Goal: Task Accomplishment & Management: Manage account settings

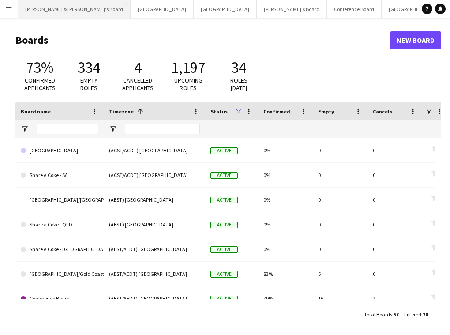
click at [51, 10] on button "[PERSON_NAME] & [PERSON_NAME]'s Board Close" at bounding box center [74, 8] width 112 height 17
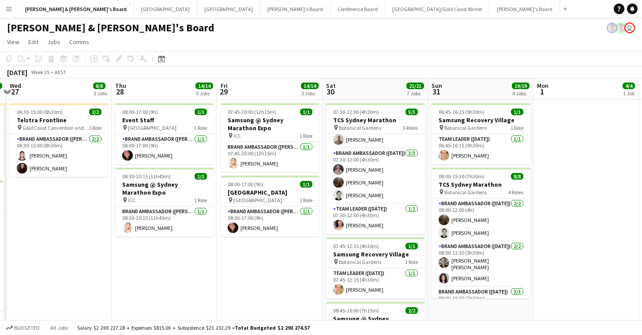
scroll to position [-2, 0]
click at [421, 284] on app-card-role "Team Leader (Saturday) 1/1 07:45-12:15 (4h30m) Tom Caley" at bounding box center [375, 283] width 99 height 30
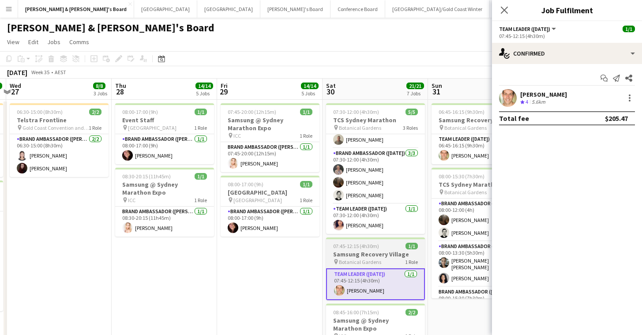
click at [415, 261] on span "1 Role" at bounding box center [411, 261] width 13 height 7
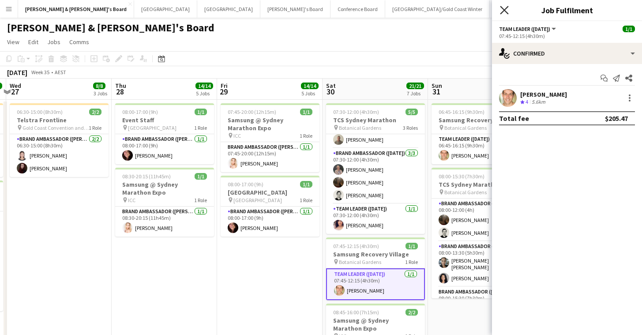
click at [456, 12] on icon at bounding box center [504, 10] width 8 height 8
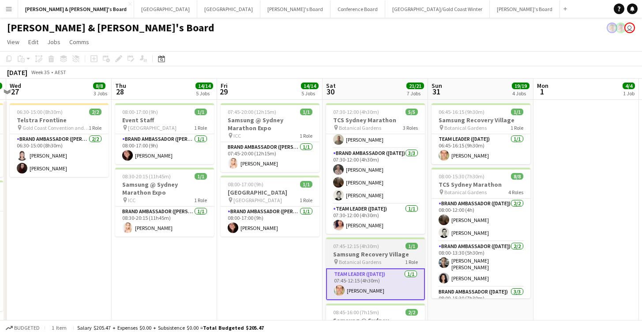
click at [392, 257] on h3 "Samsung Recovery Village" at bounding box center [375, 254] width 99 height 8
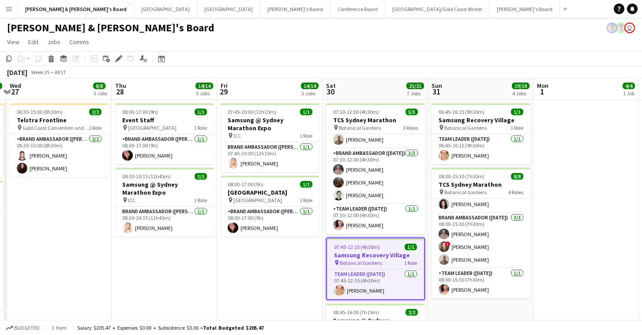
scroll to position [-1, 0]
click at [316, 302] on app-date-cell "07:45-20:00 (12h15m) 1/1 Samsung @ Sydney Marathon Expo pin ICC 1 Role Brand Am…" at bounding box center [269, 255] width 105 height 310
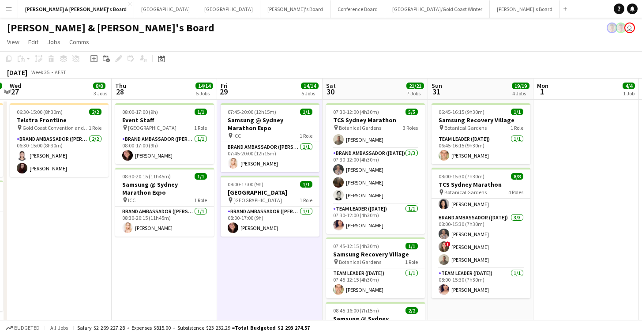
scroll to position [-1, 0]
click at [456, 157] on app-date-cell at bounding box center [585, 255] width 105 height 310
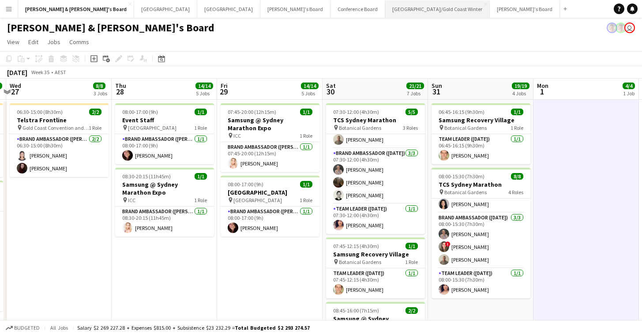
click at [385, 4] on button "[GEOGRAPHIC_DATA]/[GEOGRAPHIC_DATA] Winter Close" at bounding box center [437, 8] width 105 height 17
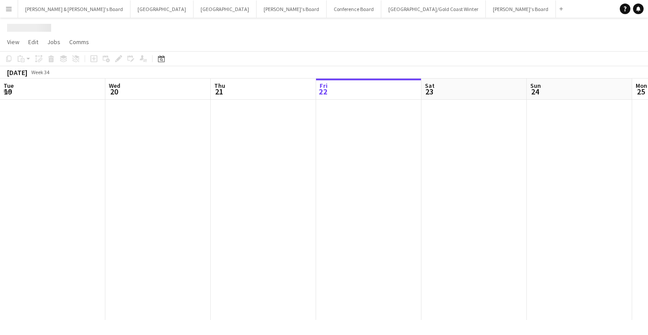
scroll to position [0, 211]
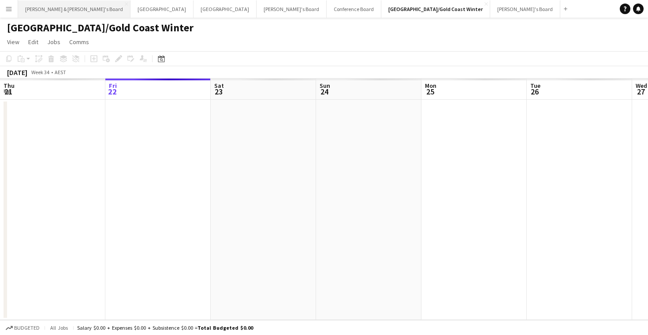
click at [41, 15] on button "[PERSON_NAME] & [PERSON_NAME]'s Board Close" at bounding box center [74, 8] width 112 height 17
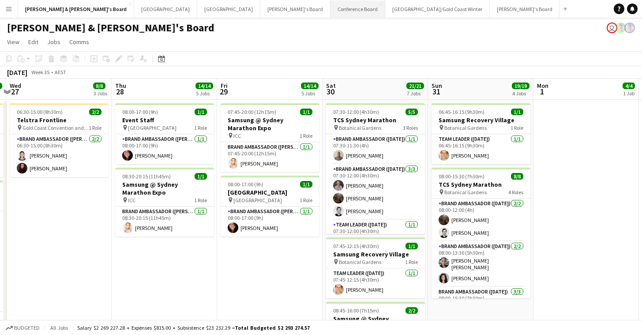
click at [330, 0] on button "Conference Board Close" at bounding box center [357, 8] width 55 height 17
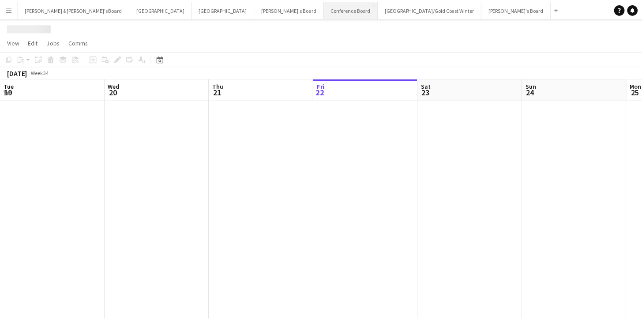
scroll to position [0, 211]
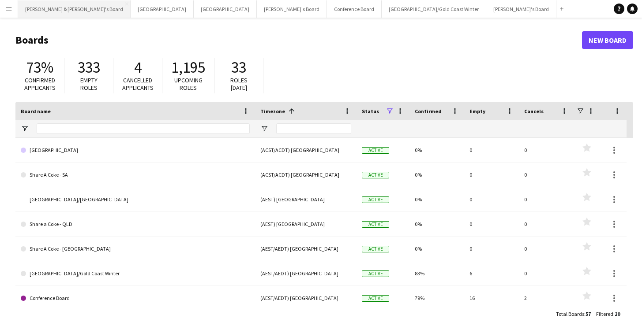
click at [42, 15] on button "[PERSON_NAME] & [PERSON_NAME]'s Board Close" at bounding box center [74, 8] width 112 height 17
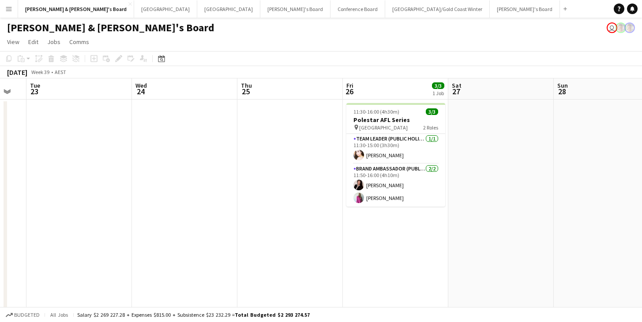
scroll to position [0, 315]
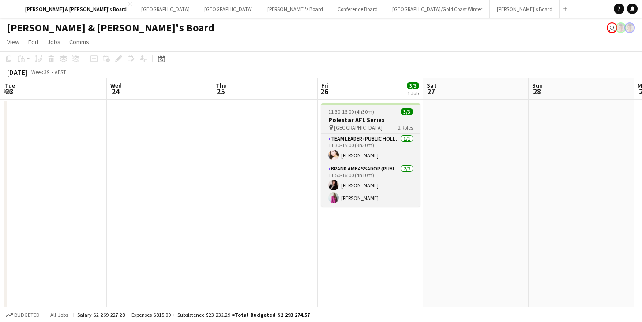
click at [381, 111] on div "11:30-16:00 (4h30m) 3/3" at bounding box center [370, 111] width 99 height 7
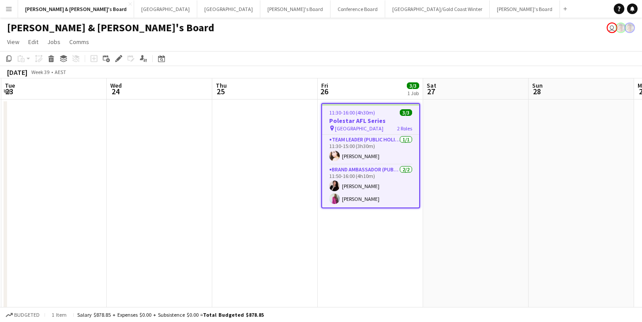
click at [117, 64] on app-toolbar "Copy Paste Paste Command V Paste with crew Command Shift V Paste linked Job Del…" at bounding box center [321, 58] width 642 height 15
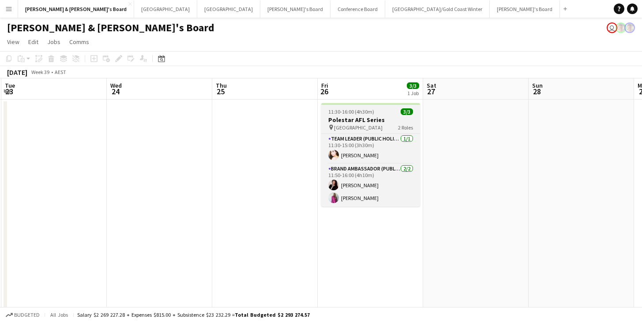
click at [342, 129] on span "[GEOGRAPHIC_DATA]" at bounding box center [358, 127] width 49 height 7
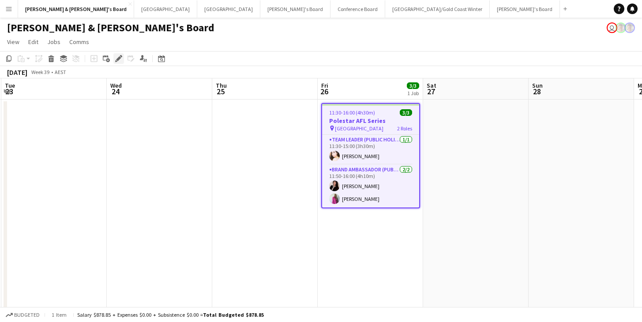
click at [116, 60] on icon at bounding box center [116, 61] width 2 height 2
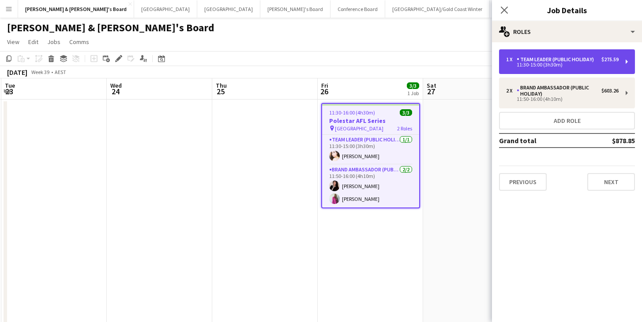
click at [568, 66] on div "11:30-15:00 (3h30m)" at bounding box center [562, 65] width 112 height 4
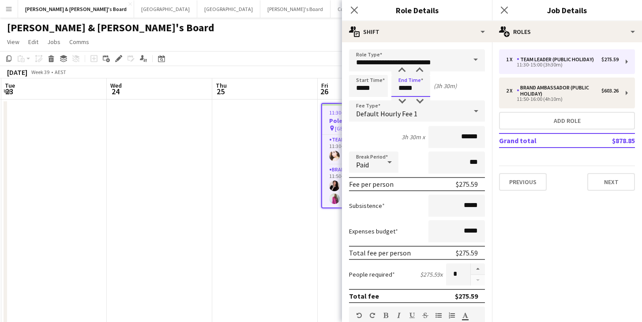
click at [425, 88] on input "*****" at bounding box center [410, 86] width 39 height 22
click at [424, 71] on div at bounding box center [420, 70] width 18 height 9
type input "*****"
click at [424, 71] on div at bounding box center [420, 70] width 18 height 9
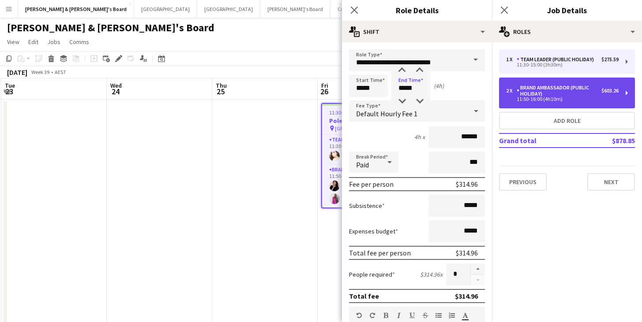
click at [578, 98] on div "11:50-16:00 (4h10m)" at bounding box center [562, 99] width 112 height 4
type input "**********"
type input "*****"
type input "******"
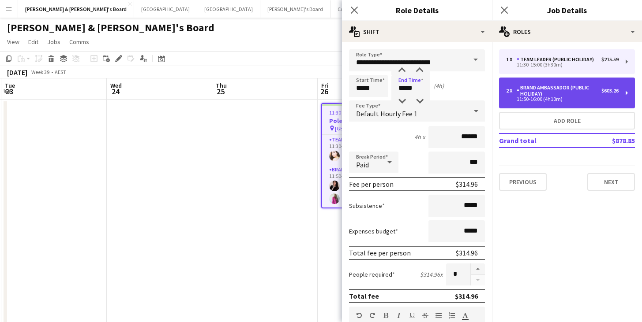
type input "*"
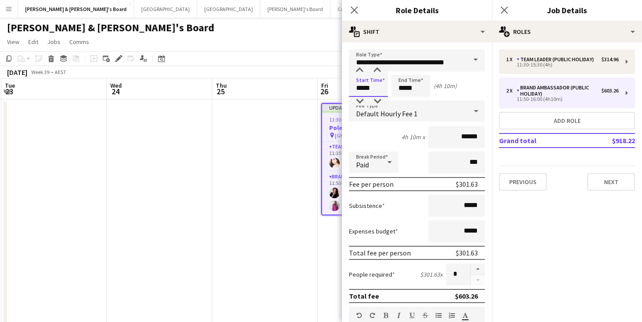
click at [351, 84] on input "*****" at bounding box center [368, 86] width 39 height 22
type input "*****"
click at [379, 100] on div at bounding box center [377, 101] width 18 height 9
click at [415, 86] on input "*****" at bounding box center [410, 86] width 39 height 22
click at [407, 68] on div at bounding box center [402, 70] width 18 height 9
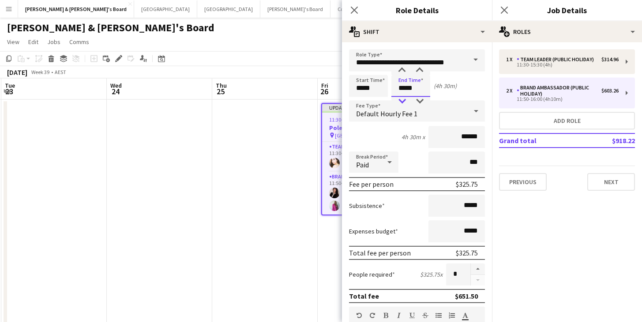
click at [404, 102] on div at bounding box center [402, 101] width 18 height 9
click at [415, 100] on div at bounding box center [420, 101] width 18 height 9
type input "*****"
click at [415, 100] on div at bounding box center [420, 101] width 18 height 9
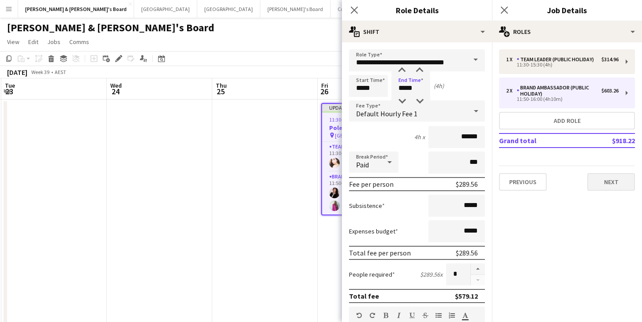
click at [627, 187] on button "Next" at bounding box center [611, 182] width 48 height 18
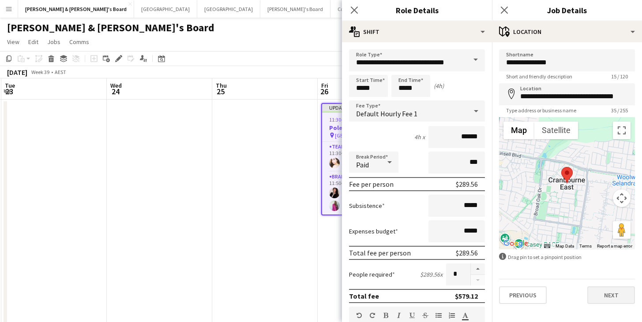
click at [600, 290] on button "Next" at bounding box center [611, 296] width 48 height 18
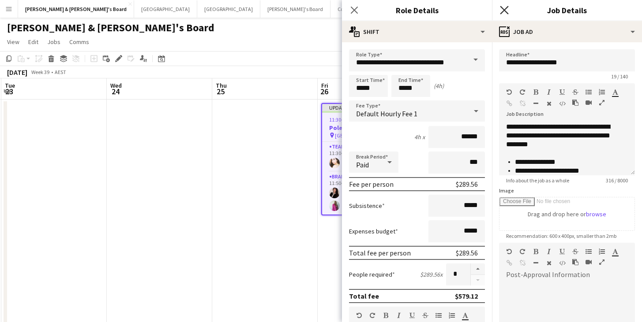
click at [508, 11] on icon "Close pop-in" at bounding box center [504, 10] width 8 height 8
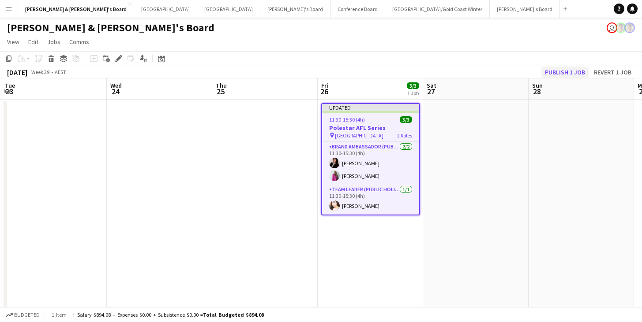
click at [559, 72] on button "Publish 1 job" at bounding box center [564, 72] width 47 height 11
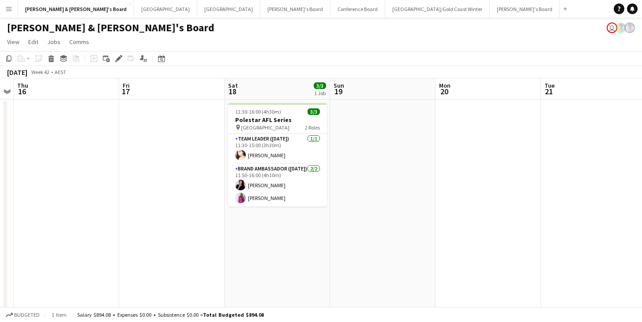
scroll to position [0, 195]
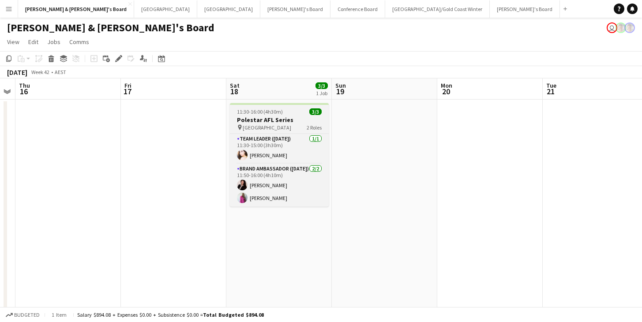
click at [281, 118] on h3 "Polestar AFL Series" at bounding box center [279, 120] width 99 height 8
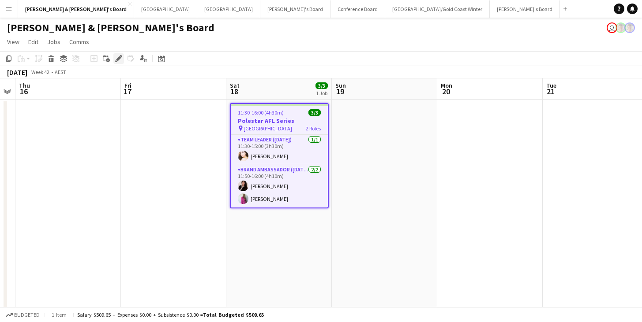
click at [118, 56] on icon "Edit" at bounding box center [118, 58] width 7 height 7
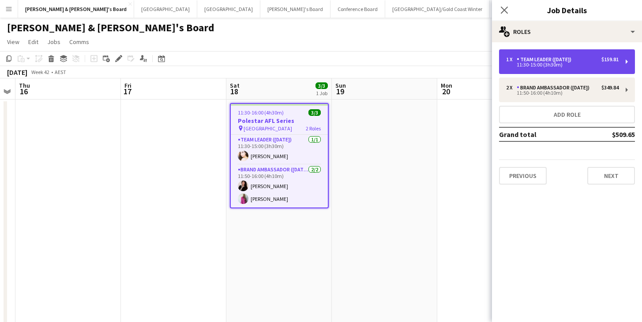
click at [564, 63] on div "11:30-15:00 (3h30m)" at bounding box center [562, 65] width 112 height 4
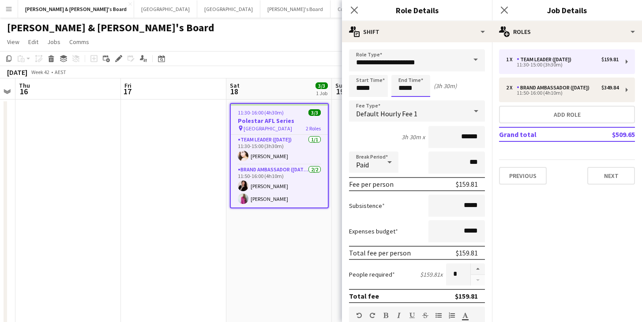
click at [406, 86] on input "*****" at bounding box center [410, 86] width 39 height 22
click at [416, 101] on div at bounding box center [420, 101] width 18 height 9
type input "*****"
click at [416, 101] on div at bounding box center [420, 101] width 18 height 9
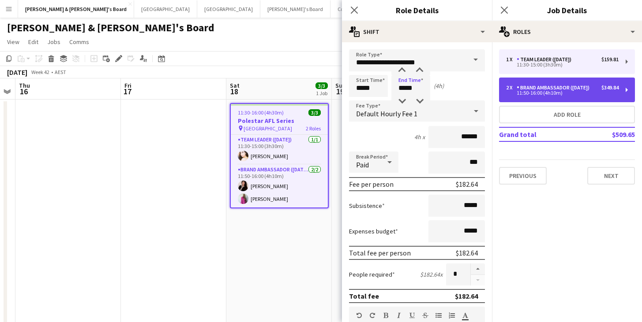
click at [513, 92] on div "11:50-16:00 (4h10m)" at bounding box center [562, 93] width 112 height 4
type input "**********"
type input "*****"
type input "******"
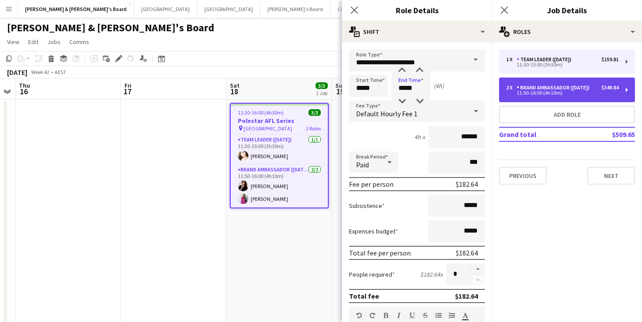
type input "*"
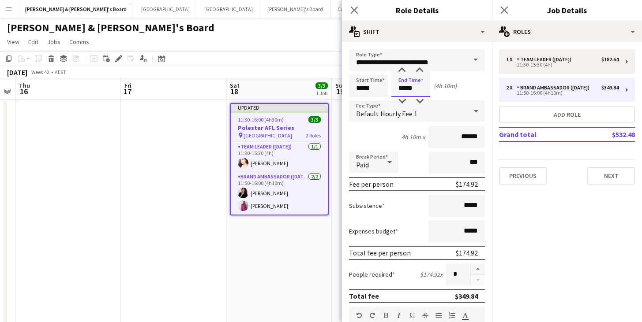
click at [405, 84] on input "*****" at bounding box center [410, 86] width 39 height 22
click at [415, 101] on div at bounding box center [420, 101] width 18 height 9
type input "*****"
click at [414, 101] on div at bounding box center [420, 101] width 18 height 9
click at [374, 93] on input "*****" at bounding box center [368, 86] width 39 height 22
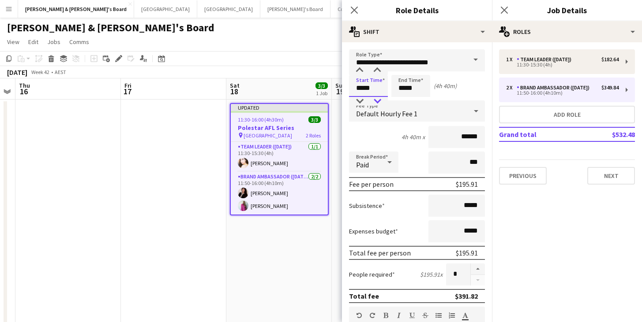
type input "*****"
click at [381, 100] on div at bounding box center [377, 101] width 18 height 9
click at [420, 86] on input "*****" at bounding box center [410, 86] width 39 height 22
type input "*****"
click at [405, 101] on div at bounding box center [402, 101] width 18 height 9
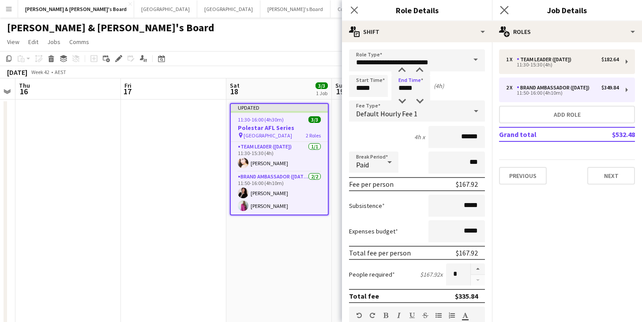
click at [499, 9] on app-icon "Close pop-in" at bounding box center [504, 10] width 13 height 13
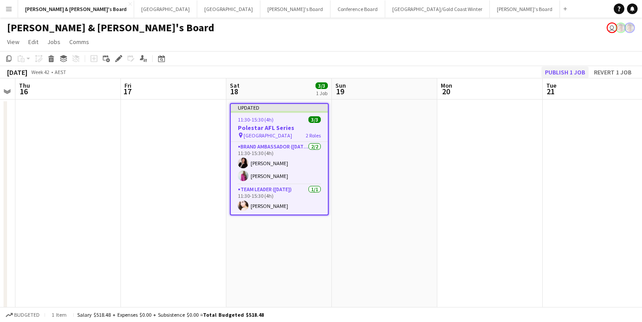
click at [585, 68] on button "Publish 1 job" at bounding box center [564, 72] width 47 height 11
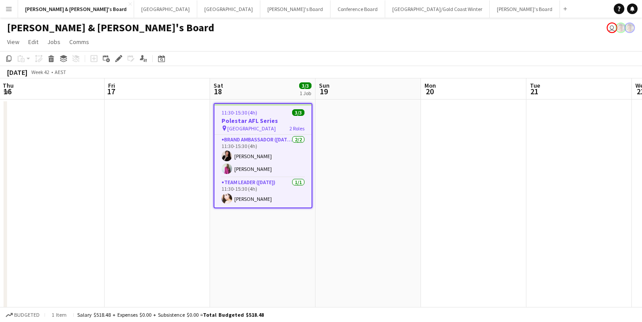
scroll to position [0, 317]
click at [375, 60] on app-toolbar "Copy Paste Paste Command V Paste with crew Command Shift V Paste linked Job Del…" at bounding box center [321, 58] width 642 height 15
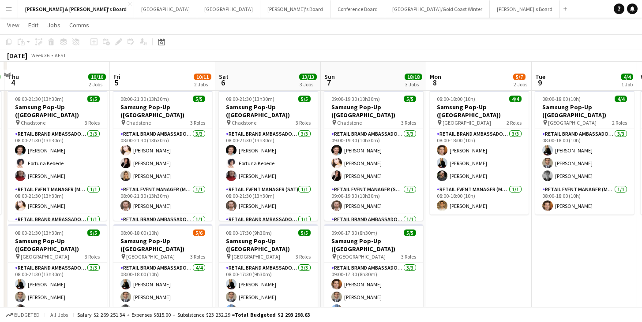
scroll to position [813, 0]
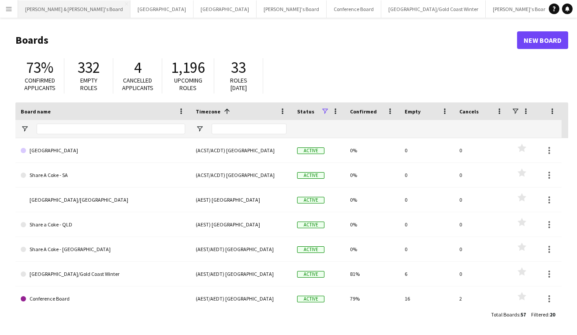
click at [55, 13] on button "[PERSON_NAME] & [PERSON_NAME]'s Board Close" at bounding box center [74, 8] width 112 height 17
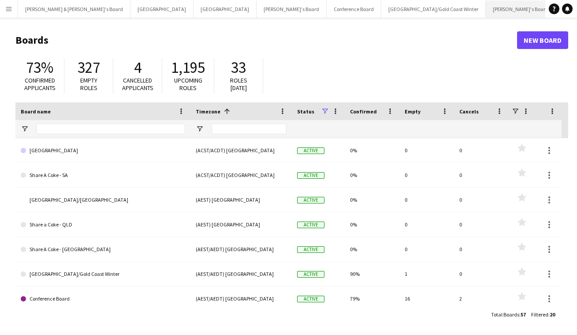
click at [486, 7] on button "[PERSON_NAME]'s Board Close" at bounding box center [521, 8] width 70 height 17
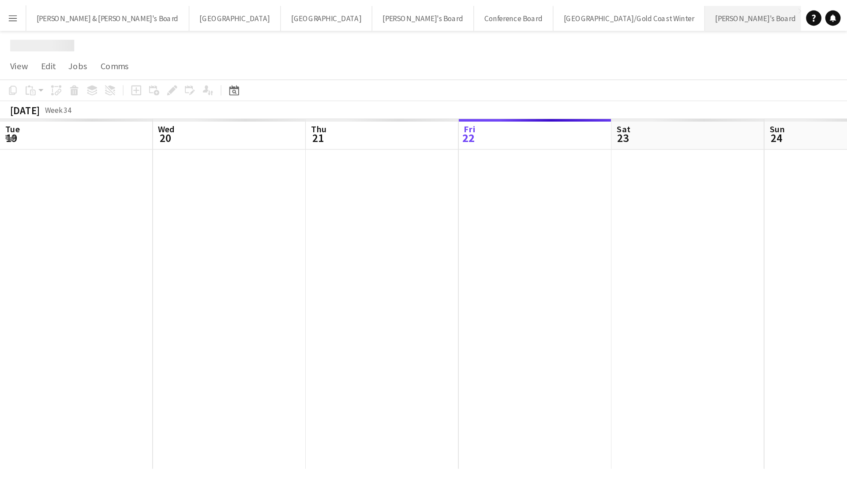
scroll to position [0, 211]
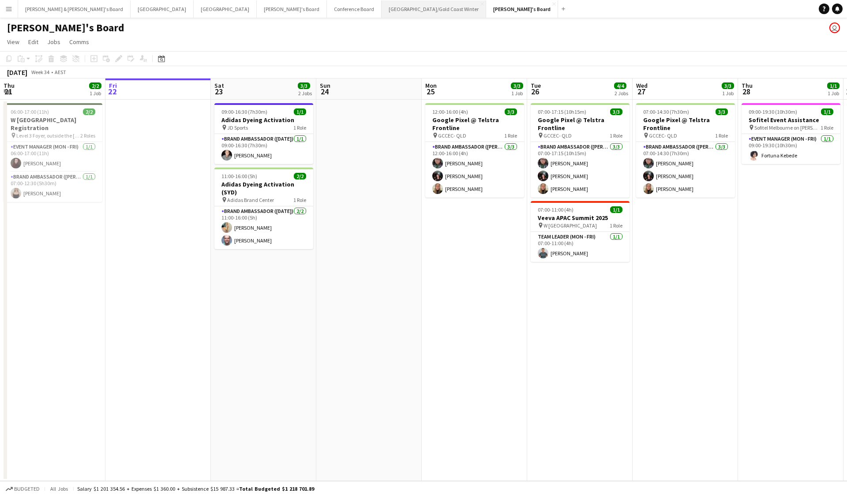
click at [381, 2] on button "[GEOGRAPHIC_DATA]/[GEOGRAPHIC_DATA] Winter Close" at bounding box center [433, 8] width 105 height 17
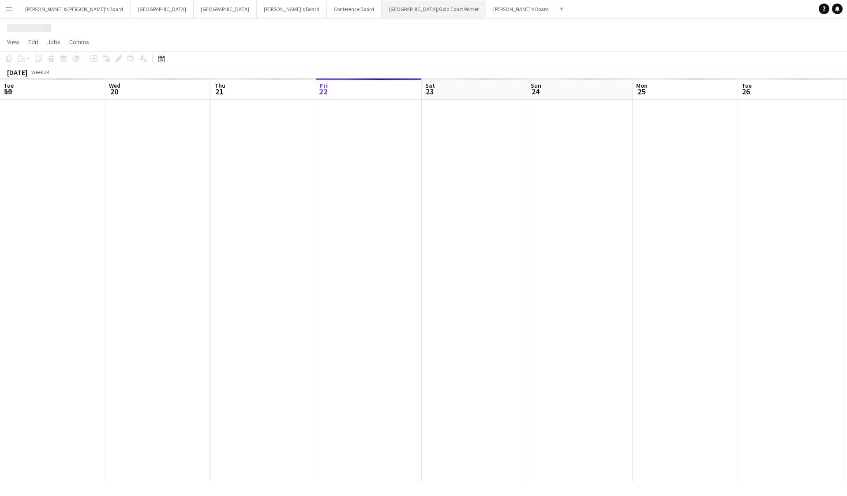
scroll to position [0, 211]
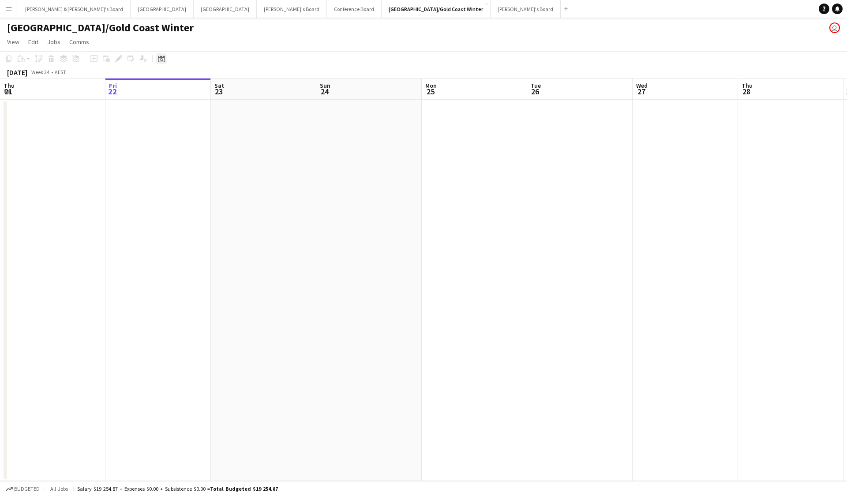
click at [164, 57] on icon at bounding box center [161, 58] width 7 height 7
click at [235, 97] on span "Next month" at bounding box center [233, 89] width 18 height 18
click at [168, 146] on span "8" at bounding box center [163, 146] width 11 height 11
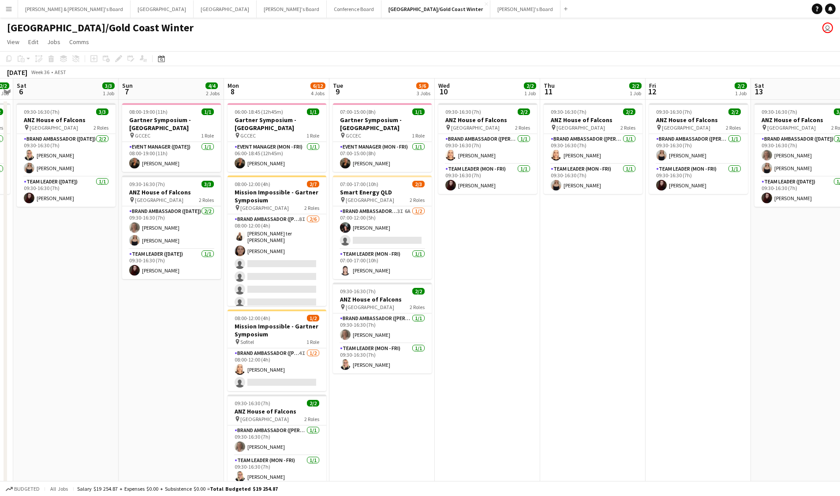
scroll to position [2, 0]
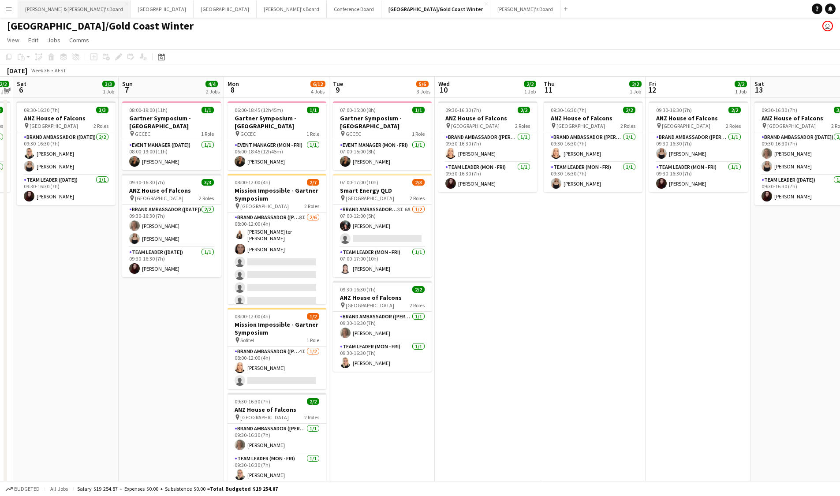
click at [55, 5] on button "[PERSON_NAME] & [PERSON_NAME]'s Board Close" at bounding box center [74, 8] width 112 height 17
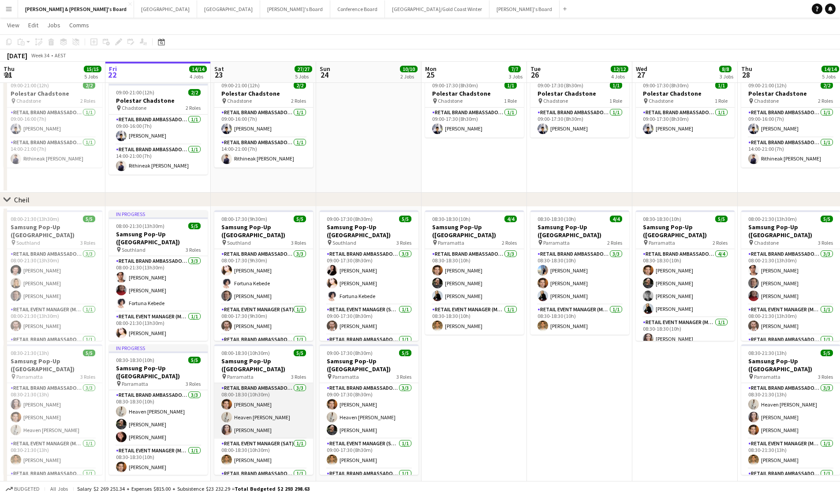
scroll to position [15, 0]
click at [229, 322] on app-card-role "RETAIL Event Manager (Sat) [DATE] 08:00-18:30 (10h30m) [PERSON_NAME]" at bounding box center [263, 438] width 99 height 30
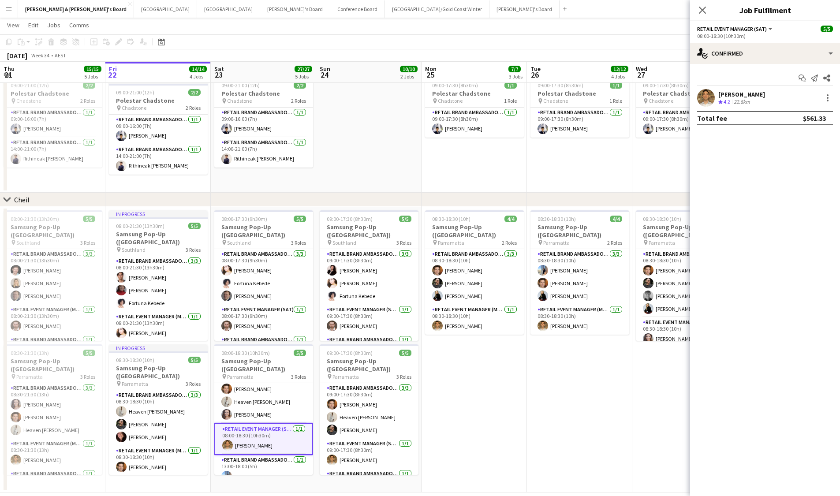
click at [583, 100] on div "[PERSON_NAME] Crew rating 4.2 22.8km" at bounding box center [765, 98] width 150 height 18
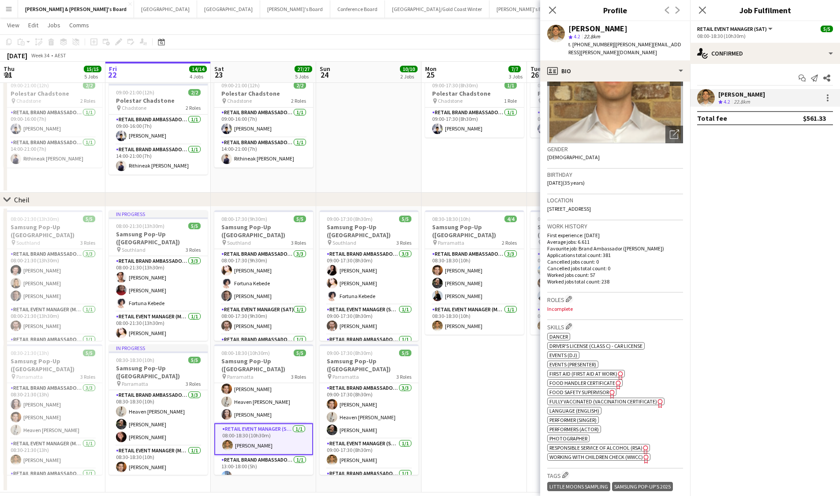
scroll to position [0, 0]
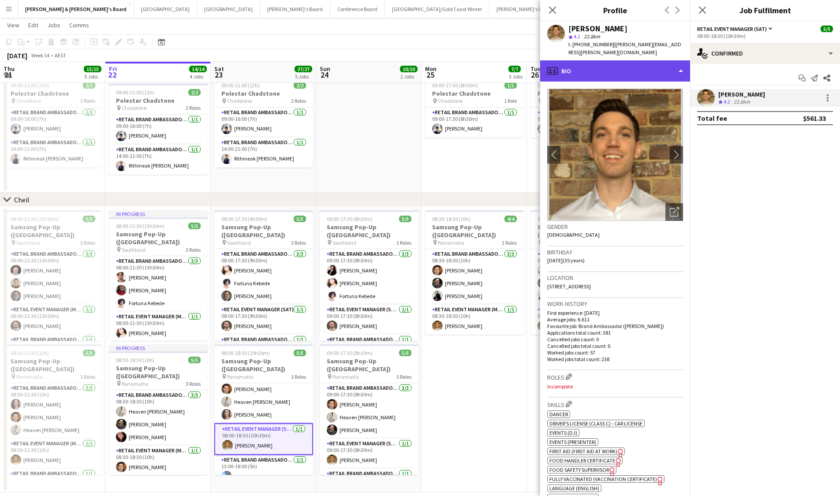
click at [583, 61] on div "profile Bio" at bounding box center [615, 70] width 150 height 21
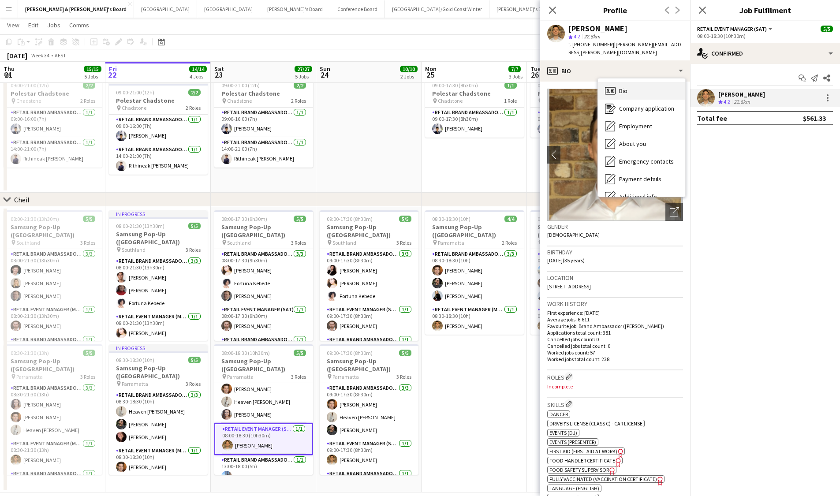
click at [583, 84] on div "Bio Bio" at bounding box center [641, 91] width 87 height 18
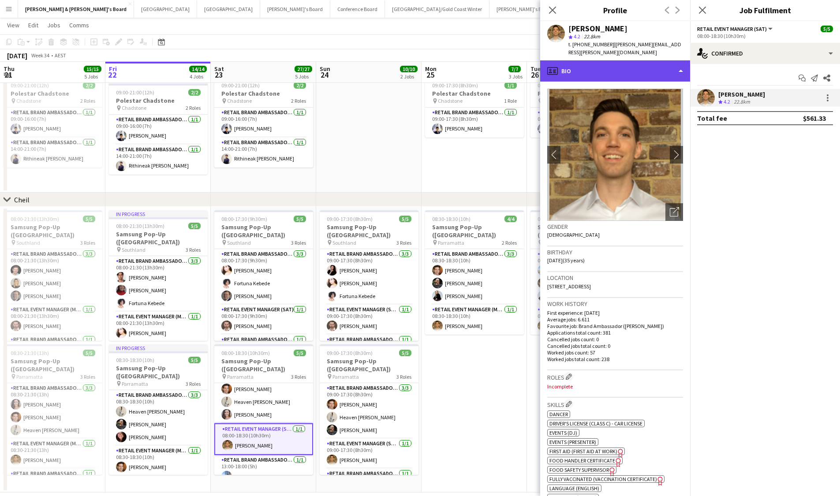
click at [583, 60] on div "profile Bio" at bounding box center [615, 70] width 150 height 21
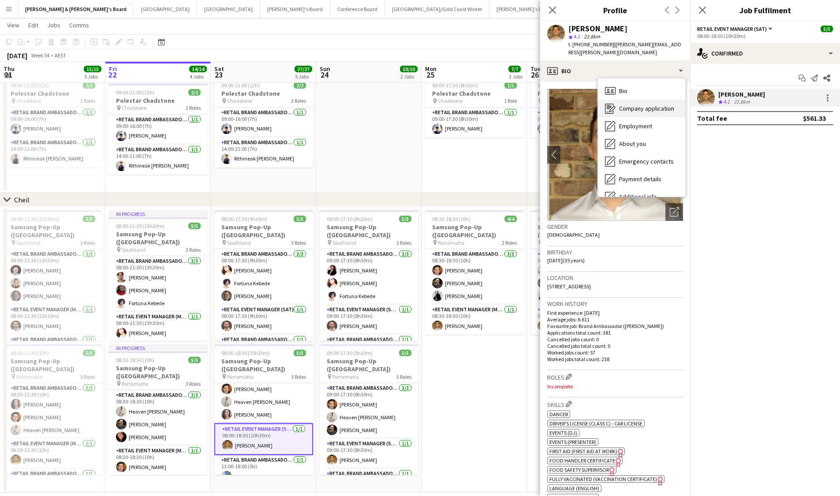
click at [583, 105] on span "Company application" at bounding box center [646, 109] width 55 height 8
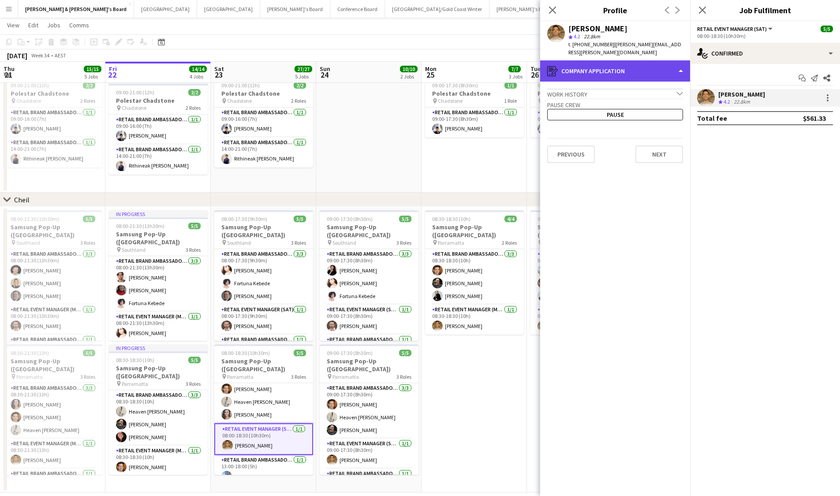
click at [583, 66] on div "register Company application" at bounding box center [615, 70] width 150 height 21
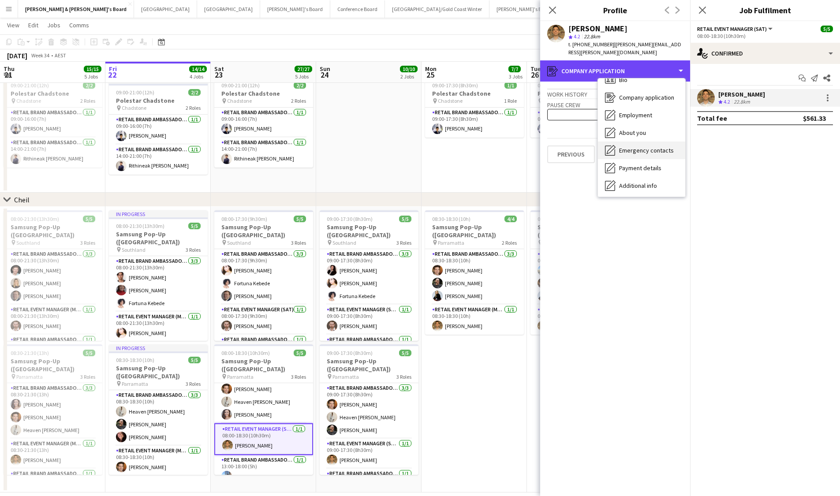
scroll to position [25, 0]
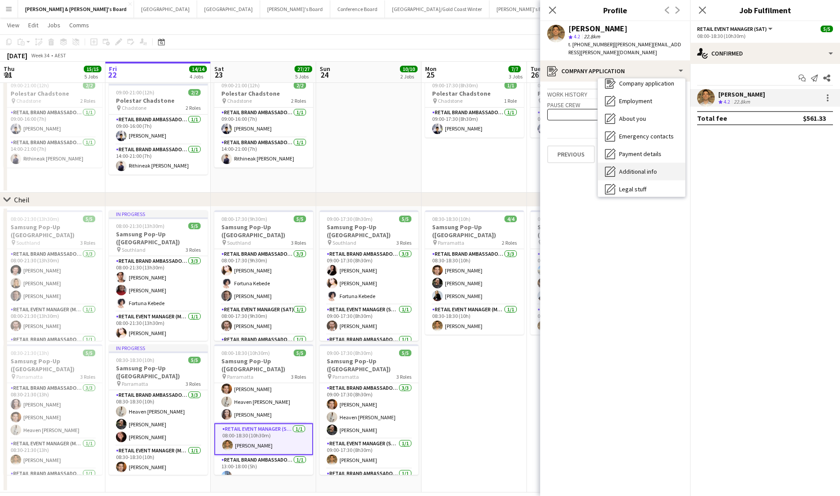
click at [583, 172] on div "Additional info Additional info" at bounding box center [641, 172] width 87 height 18
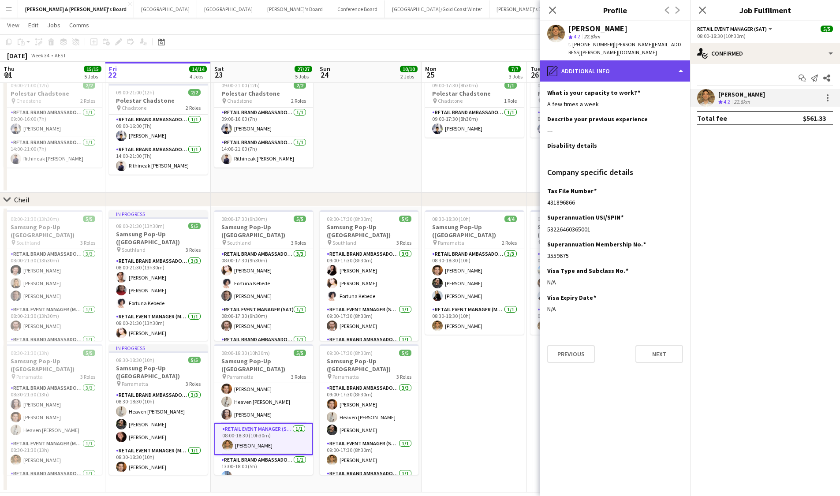
click at [583, 67] on div "pencil4 Additional info" at bounding box center [615, 70] width 150 height 21
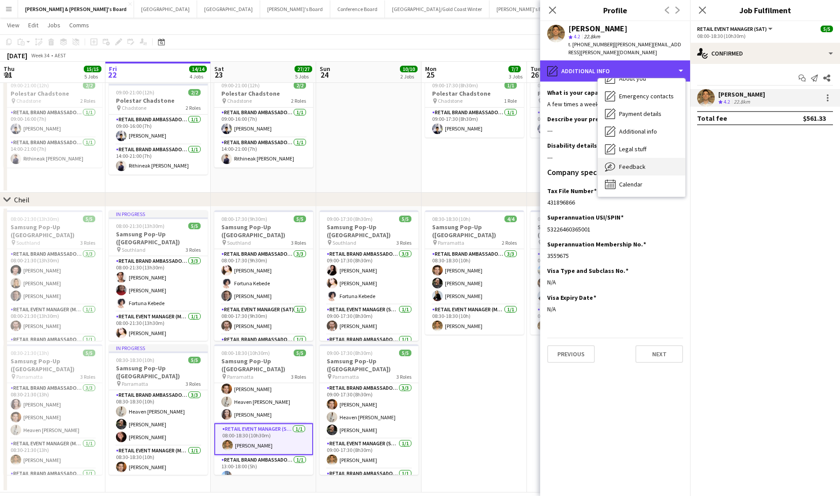
scroll to position [579, 0]
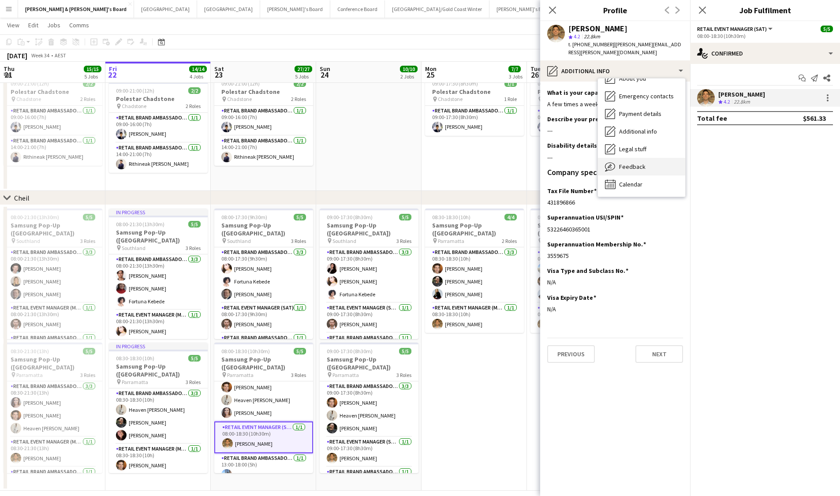
click at [583, 163] on div "Feedback Feedback" at bounding box center [641, 167] width 87 height 18
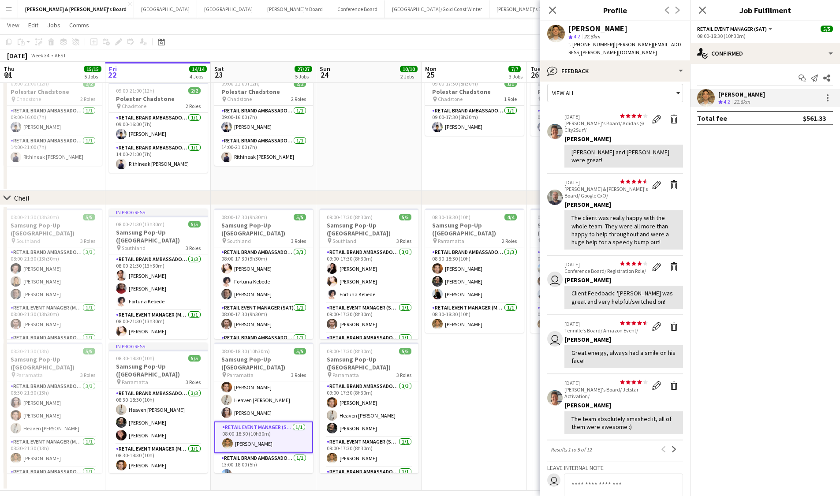
scroll to position [0, 0]
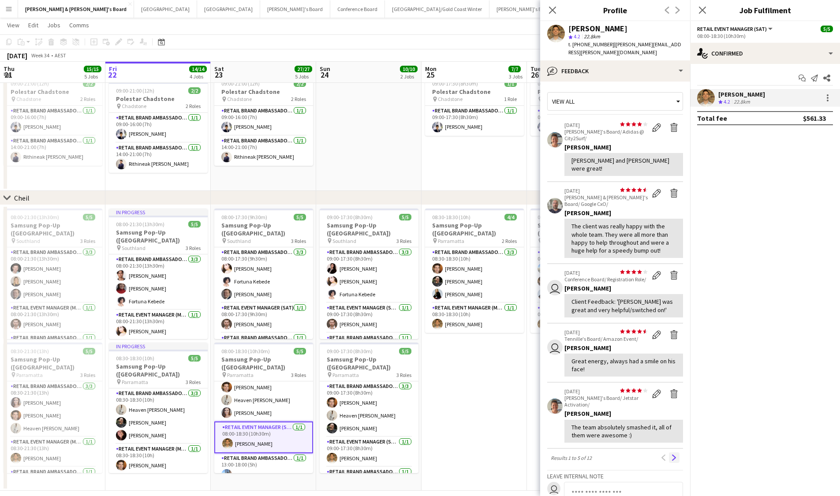
click at [583, 322] on button "Next" at bounding box center [674, 457] width 11 height 11
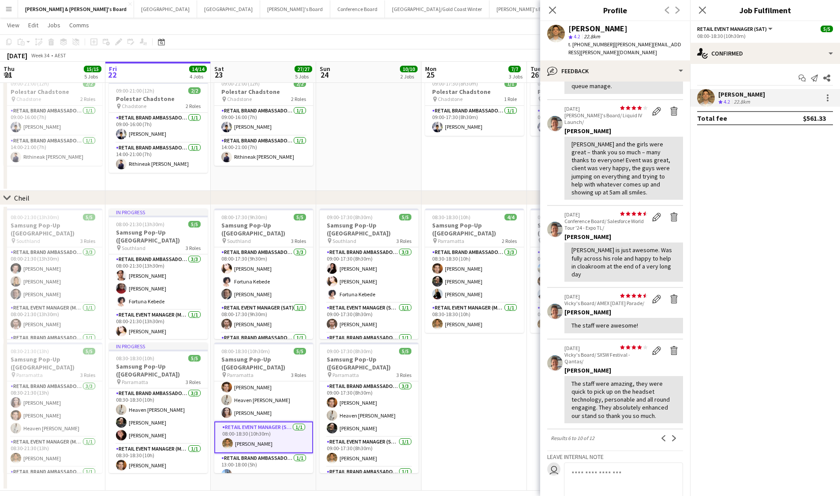
scroll to position [179, 0]
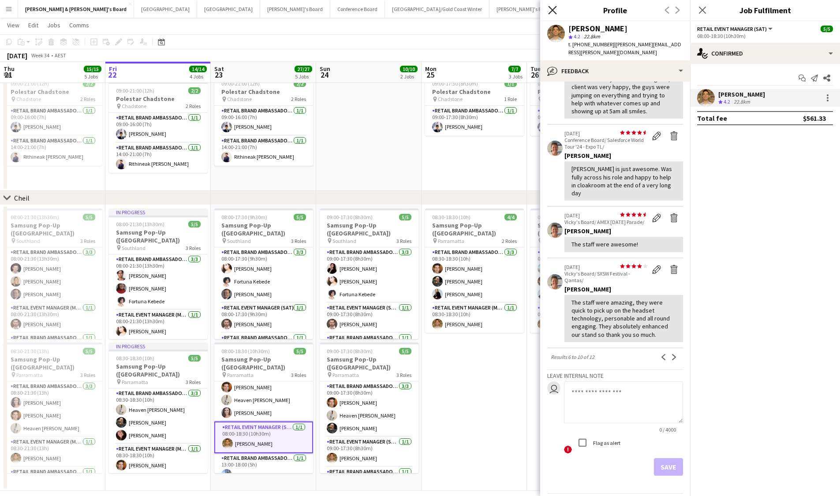
click at [553, 8] on icon "Close pop-in" at bounding box center [552, 10] width 8 height 8
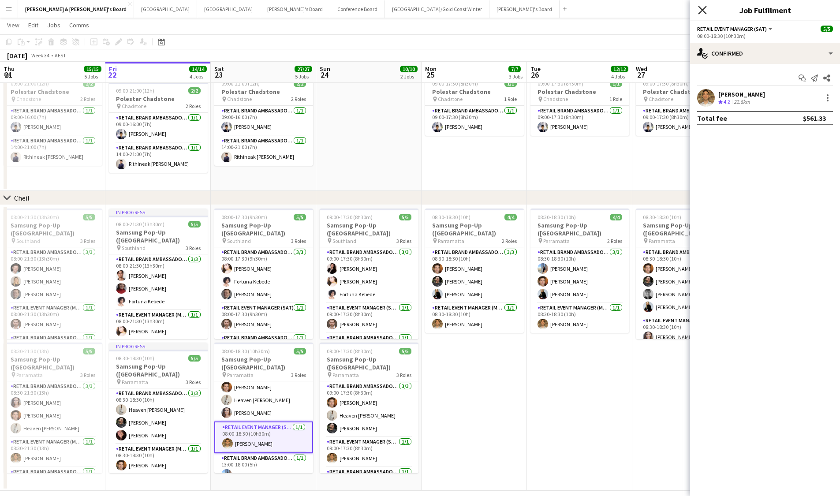
click at [583, 10] on icon "Close pop-in" at bounding box center [702, 10] width 8 height 8
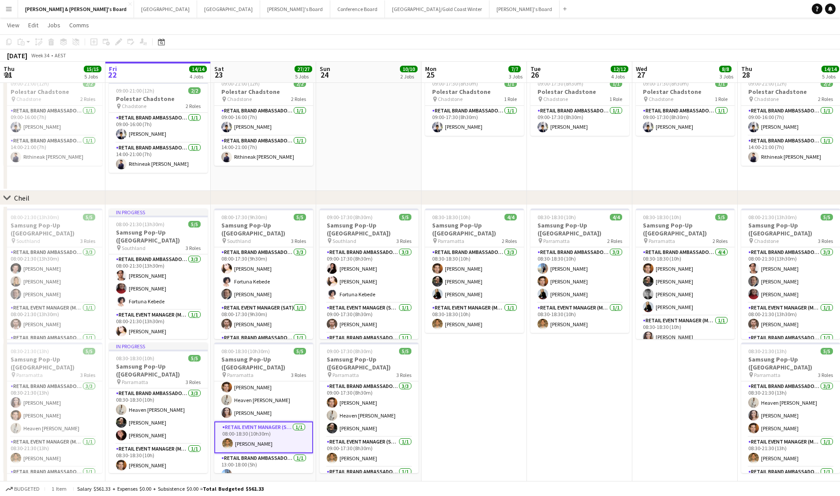
scroll to position [588, 0]
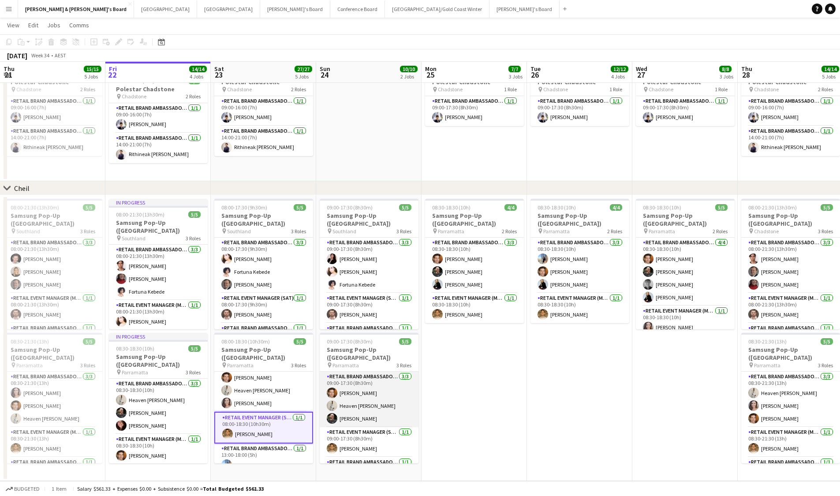
click at [400, 322] on app-card-role "RETAIL Brand Ambassador ([DATE]) [DATE] 09:00-17:30 (8h30m) [PERSON_NAME] Heave…" at bounding box center [369, 400] width 99 height 56
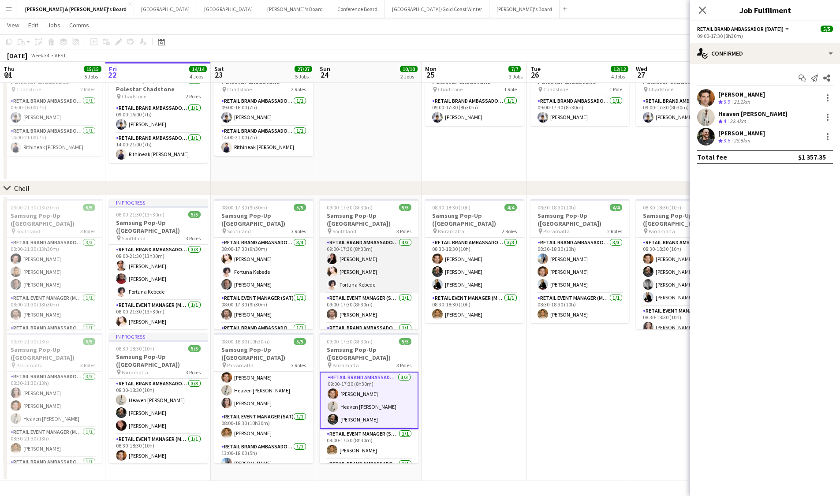
click at [380, 248] on app-card-role "RETAIL Brand Ambassador ([DATE]) [DATE] 09:00-17:30 (8h30m) [PERSON_NAME] [PERS…" at bounding box center [369, 266] width 99 height 56
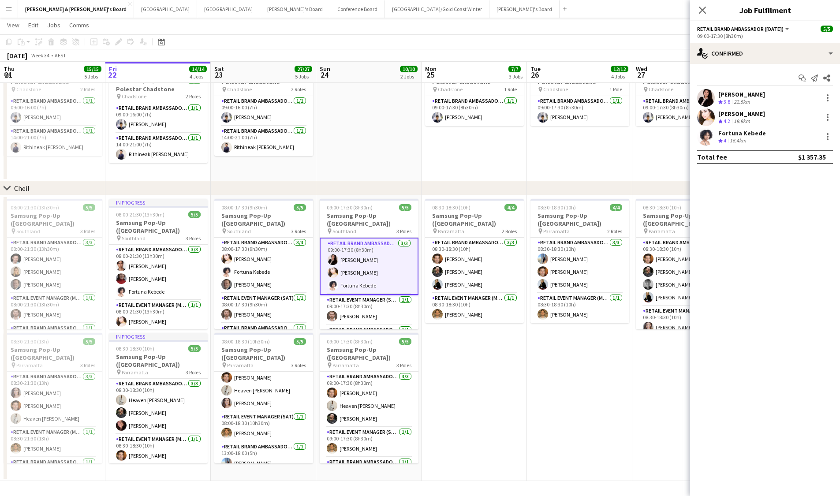
scroll to position [26, 0]
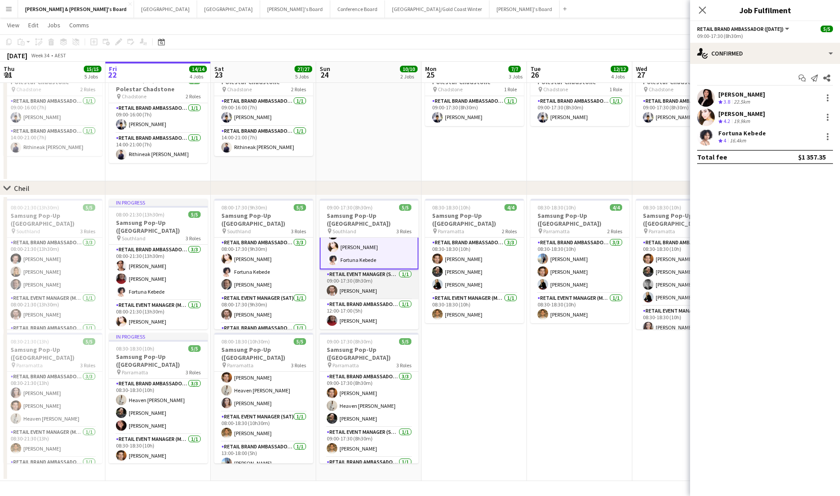
click at [388, 290] on app-card-role "RETAIL Event Manager (Sun) [DATE] 09:00-17:30 (8h30m) [PERSON_NAME]" at bounding box center [369, 284] width 99 height 30
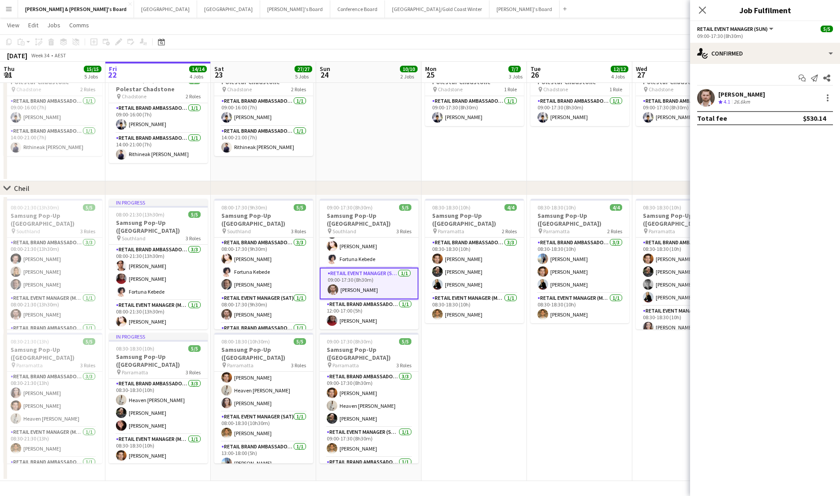
click at [583, 94] on div "[PERSON_NAME] Crew rating 4.1 26.6km" at bounding box center [765, 98] width 150 height 18
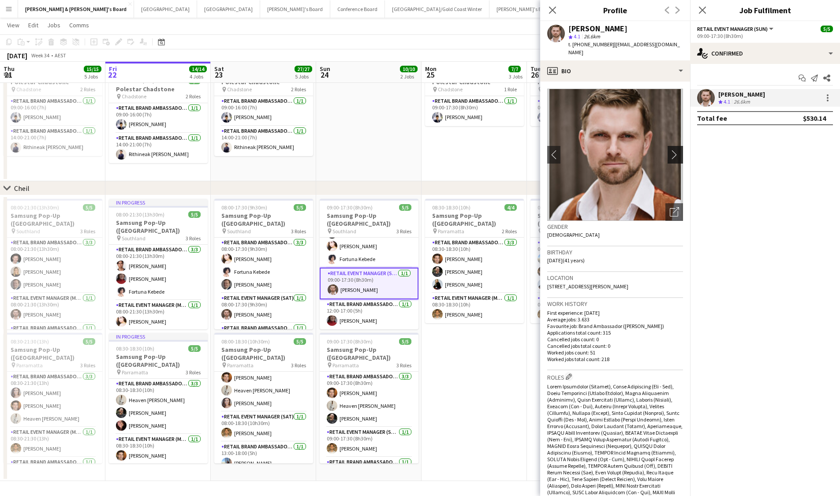
click at [583, 150] on app-icon "chevron-right" at bounding box center [677, 154] width 14 height 9
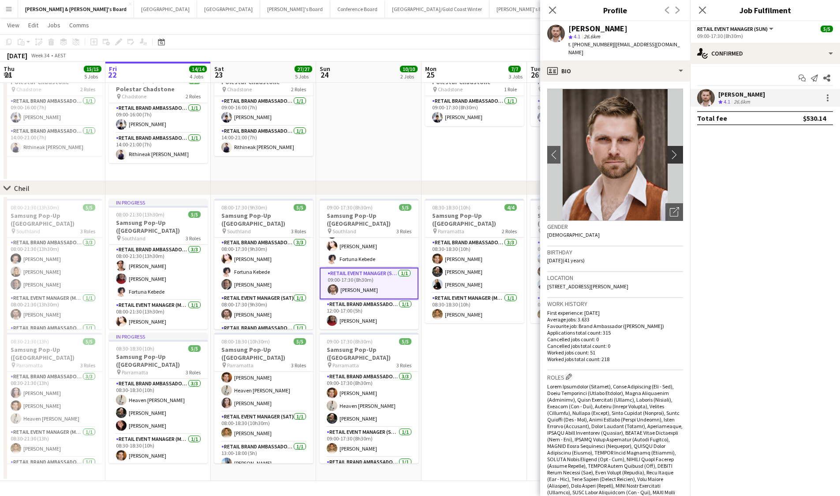
click at [583, 150] on app-icon "chevron-right" at bounding box center [677, 154] width 14 height 9
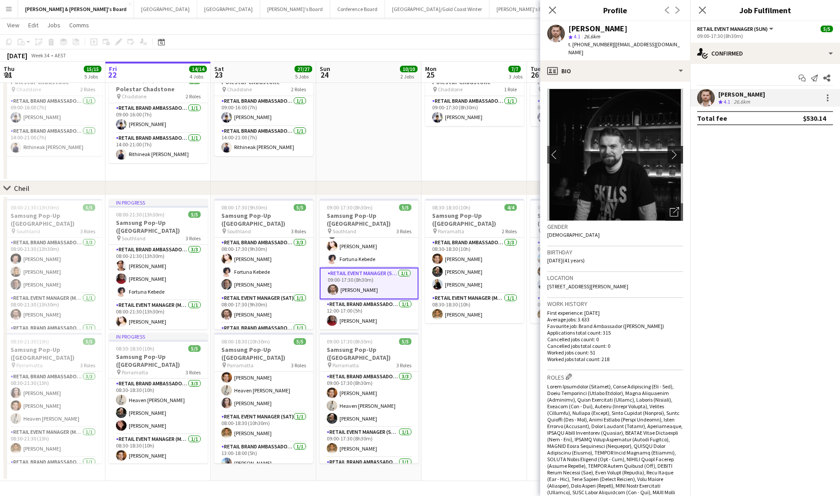
click at [583, 150] on app-icon "chevron-right" at bounding box center [677, 154] width 14 height 9
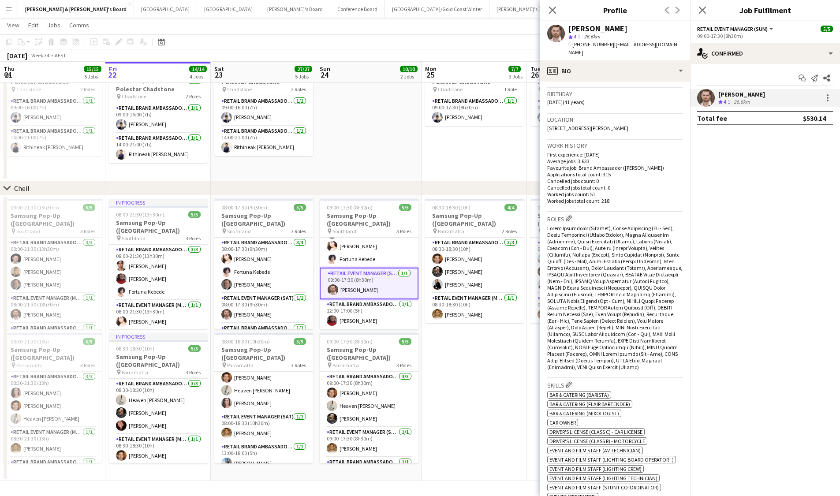
scroll to position [0, 0]
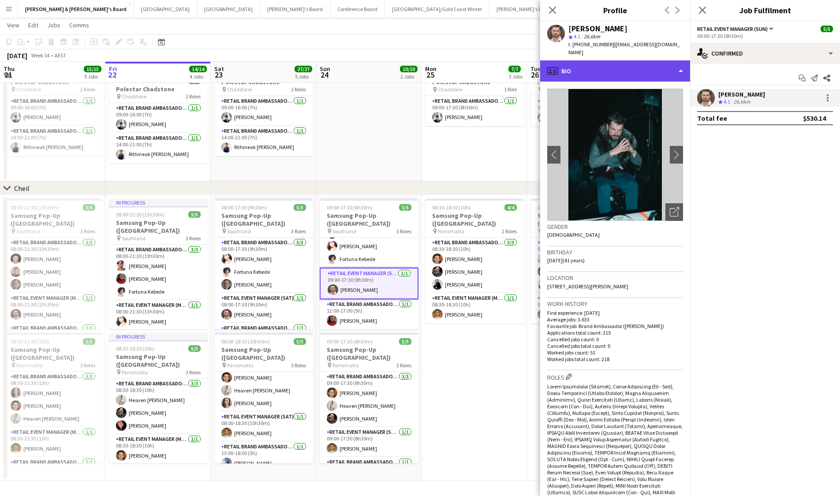
click at [583, 60] on div "profile Bio" at bounding box center [615, 70] width 150 height 21
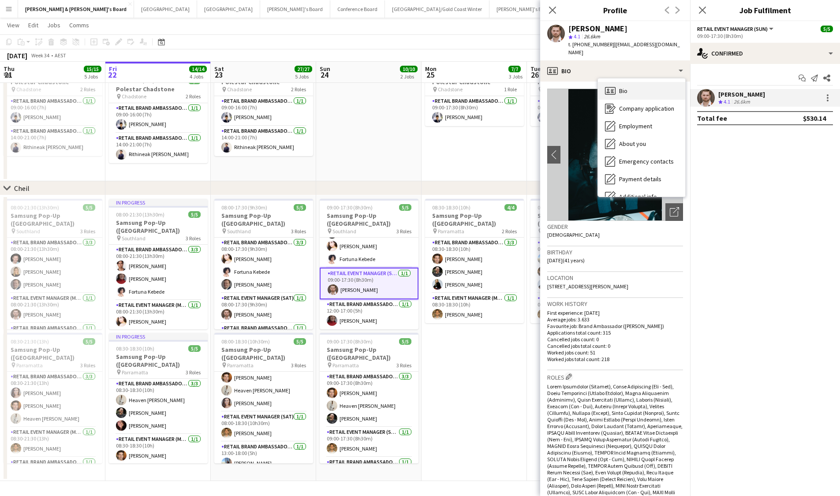
click at [583, 82] on div "Bio Bio" at bounding box center [641, 91] width 87 height 18
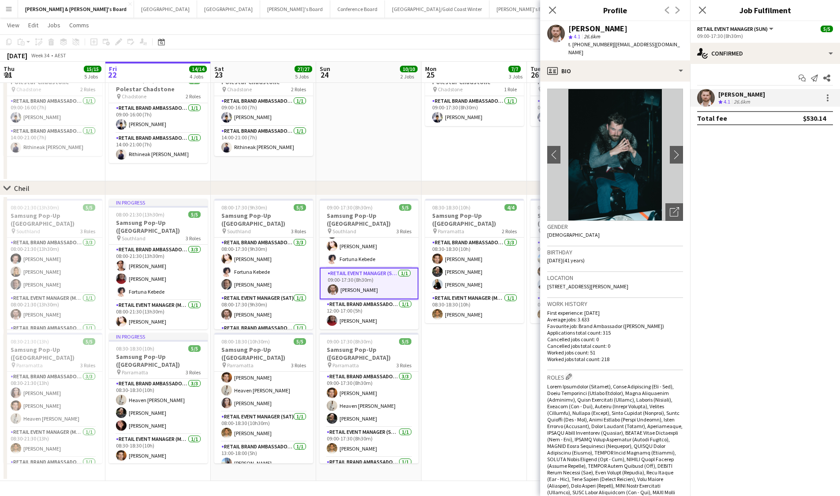
click at [559, 11] on div "Close pop-in" at bounding box center [552, 10] width 25 height 20
click at [554, 8] on icon at bounding box center [552, 10] width 8 height 8
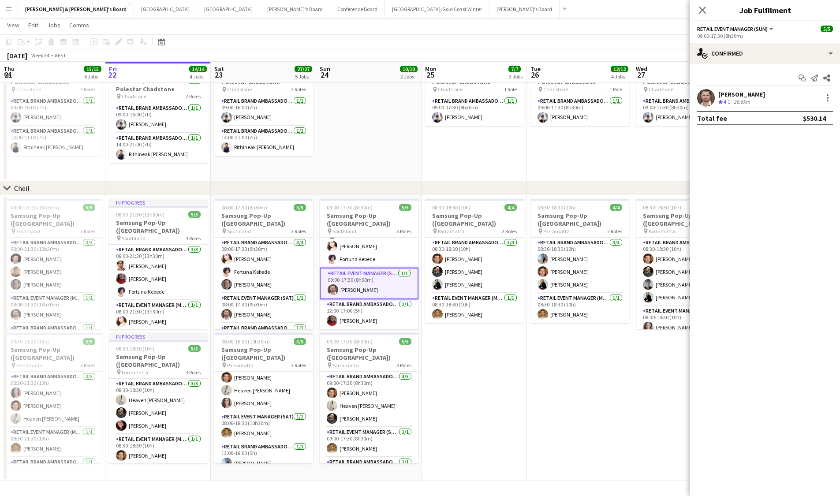
click at [10, 8] on app-icon "Menu" at bounding box center [8, 8] width 7 height 7
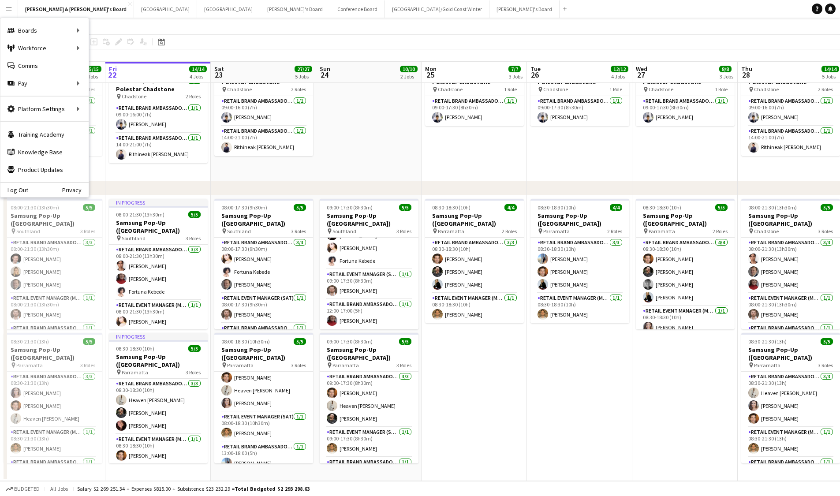
scroll to position [24, 0]
click at [31, 28] on div "Boards Boards" at bounding box center [44, 31] width 88 height 18
click at [78, 48] on div "Workforce Workforce" at bounding box center [44, 48] width 88 height 18
click at [98, 52] on link "My Workforce" at bounding box center [133, 48] width 88 height 18
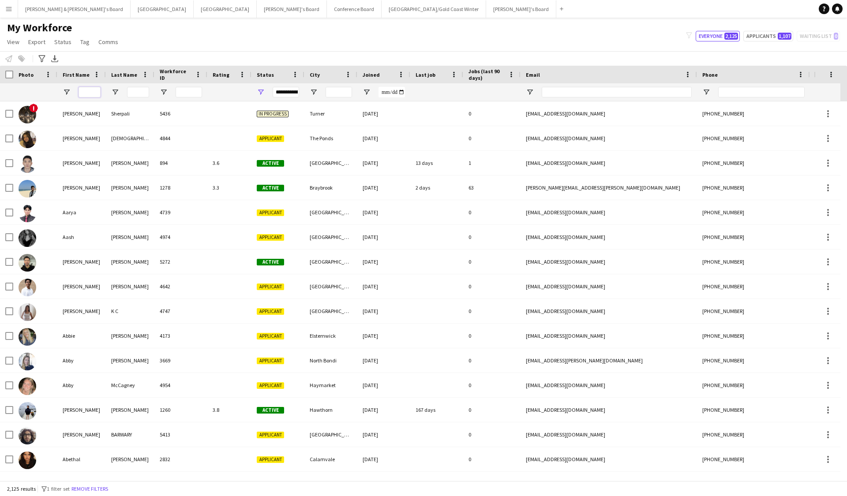
click at [93, 94] on input "First Name Filter Input" at bounding box center [89, 92] width 22 height 11
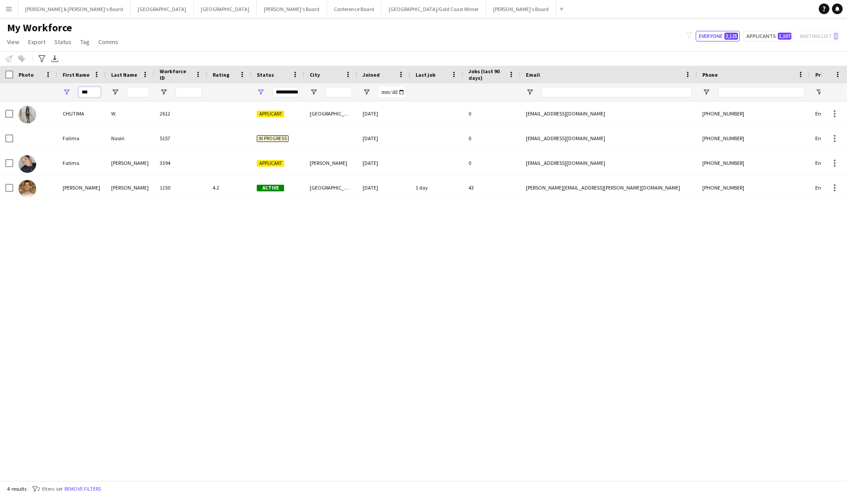
type input "***"
drag, startPoint x: 106, startPoint y: 104, endPoint x: 136, endPoint y: 192, distance: 92.9
click at [136, 192] on div "[PERSON_NAME]" at bounding box center [130, 188] width 49 height 24
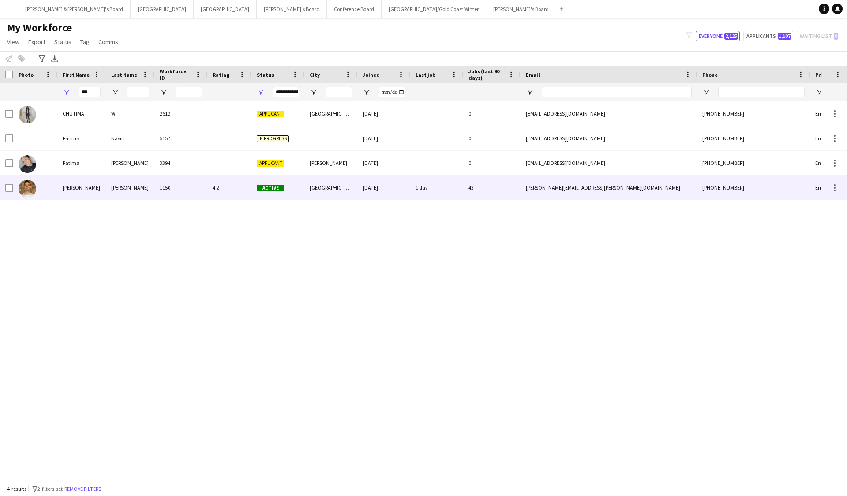
click at [432, 182] on div "1 day" at bounding box center [436, 188] width 53 height 24
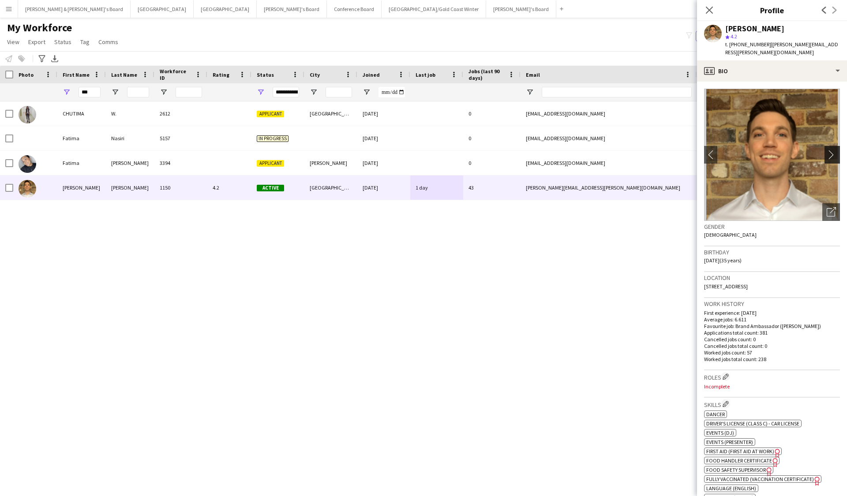
click at [583, 150] on app-icon "chevron-right" at bounding box center [833, 154] width 14 height 9
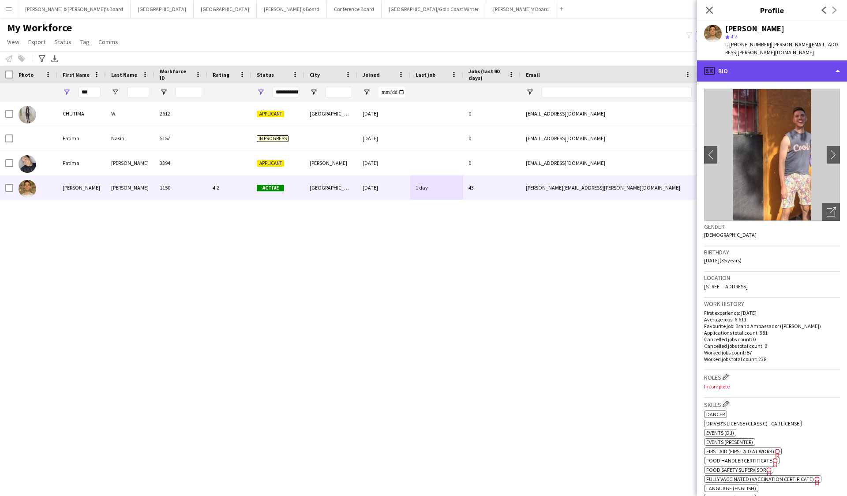
click at [583, 60] on div "profile Bio" at bounding box center [772, 70] width 150 height 21
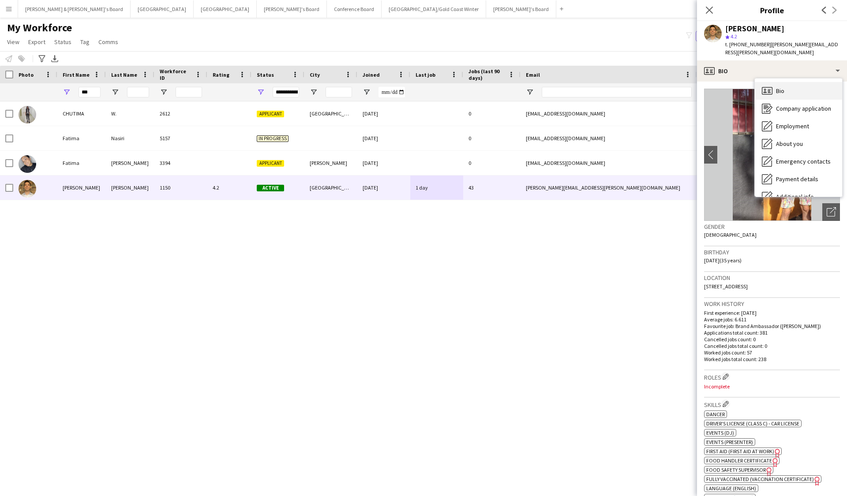
click at [583, 82] on div "Bio Bio" at bounding box center [797, 91] width 87 height 18
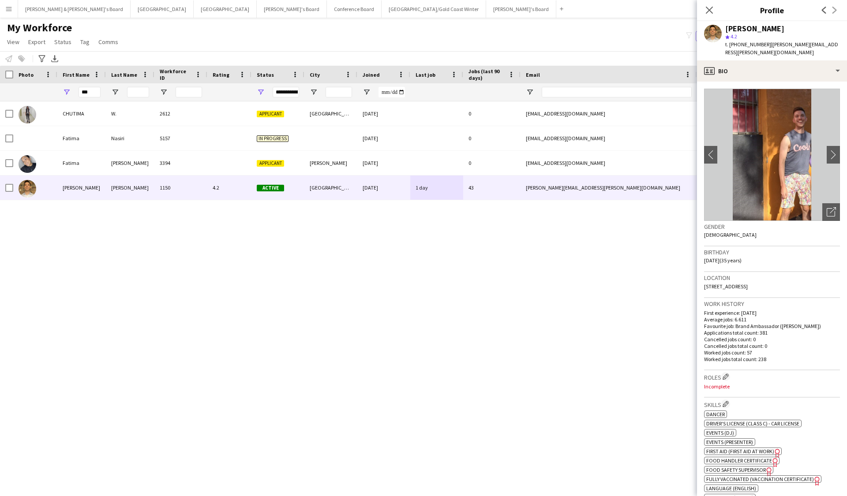
click at [583, 29] on div "[PERSON_NAME]" at bounding box center [782, 29] width 115 height 8
click at [583, 30] on div "[PERSON_NAME]" at bounding box center [754, 29] width 59 height 8
click at [568, 36] on div "My Workforce View Views Default view New view Update view Delete view Edit name…" at bounding box center [423, 36] width 847 height 30
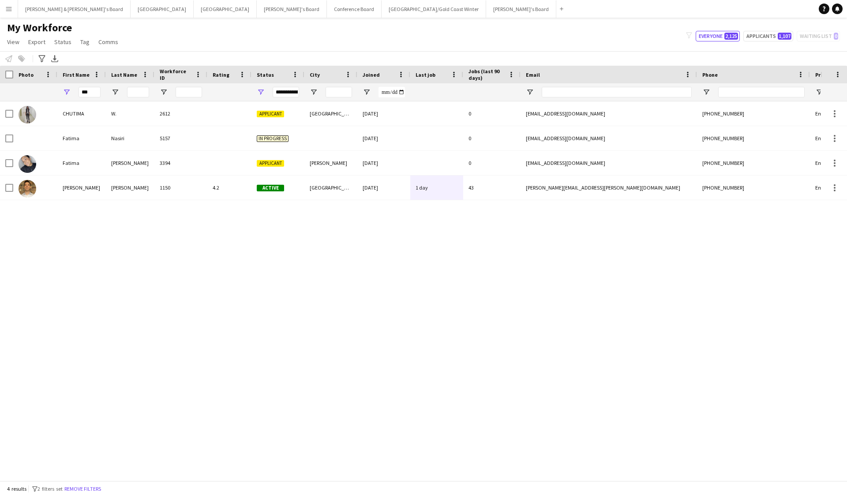
click at [12, 11] on app-icon "Menu" at bounding box center [8, 8] width 7 height 7
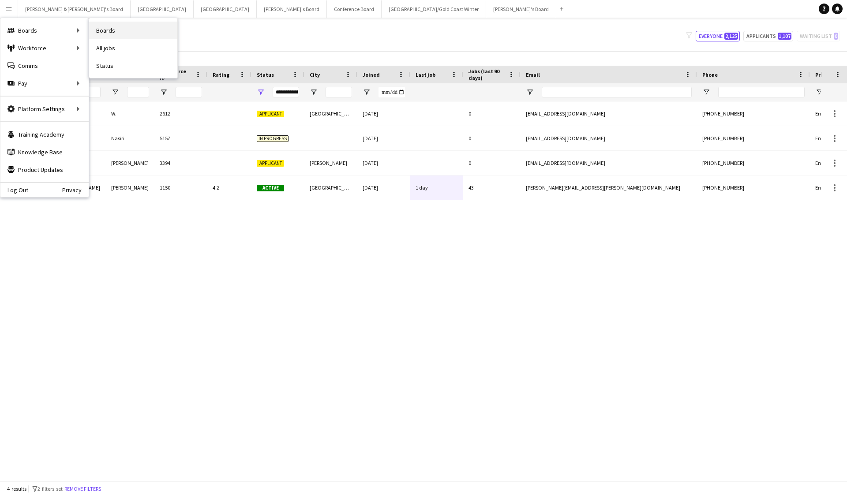
click at [104, 31] on link "Boards" at bounding box center [133, 31] width 88 height 18
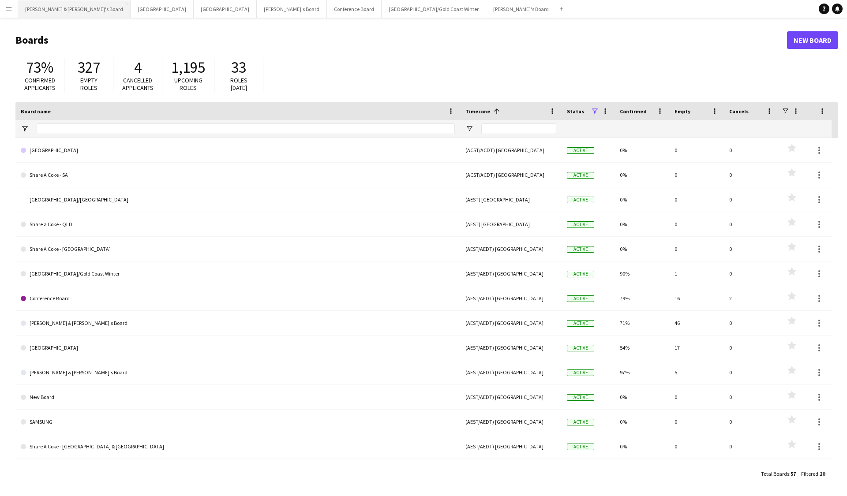
click at [52, 11] on button "[PERSON_NAME] & [PERSON_NAME]'s Board Close" at bounding box center [74, 8] width 112 height 17
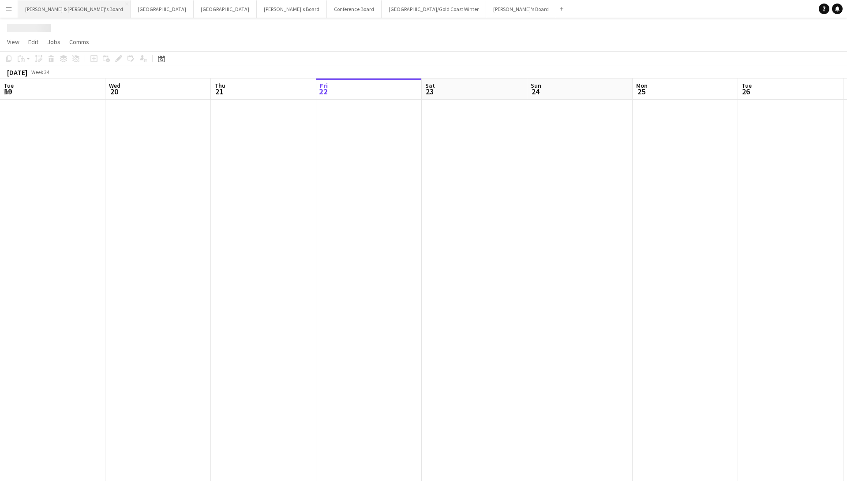
scroll to position [0, 211]
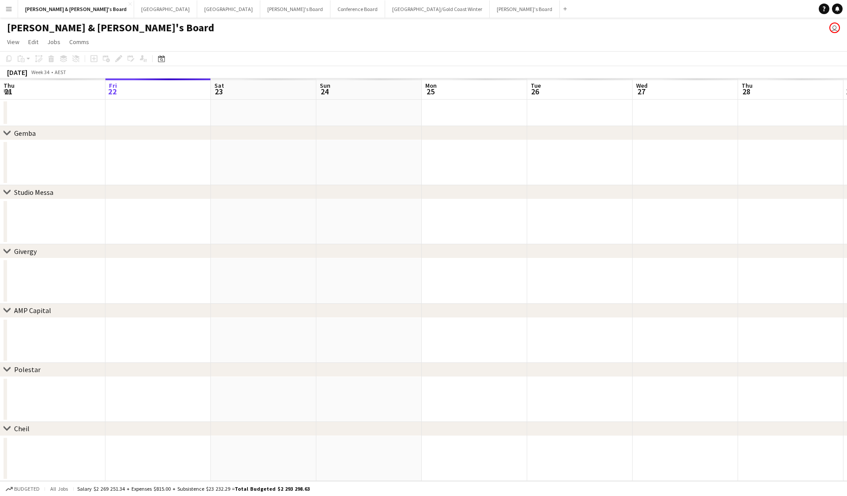
click at [13, 17] on button "Menu" at bounding box center [9, 9] width 18 height 18
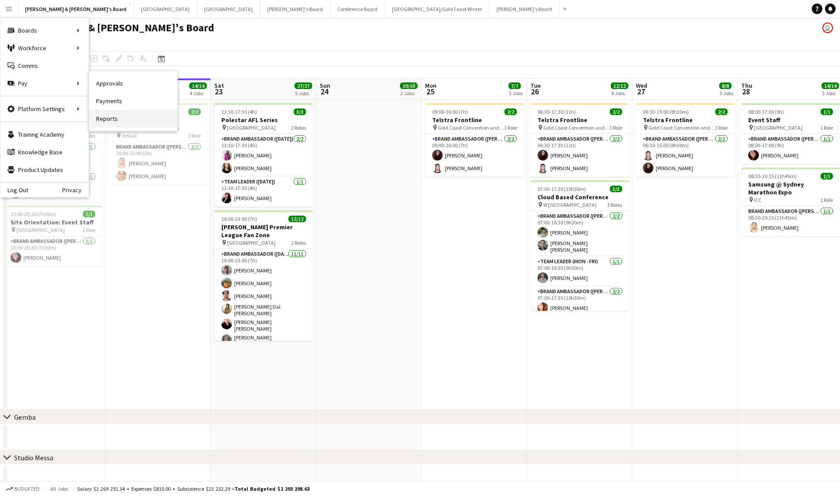
click at [105, 112] on link "Reports" at bounding box center [133, 119] width 88 height 18
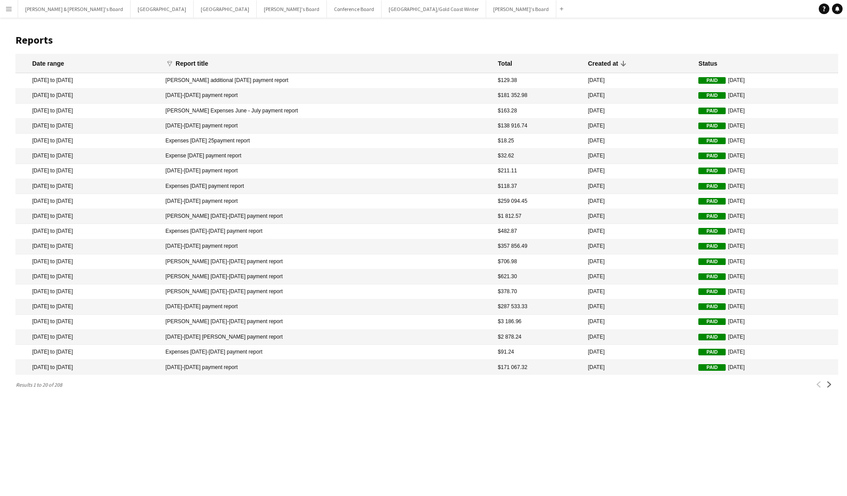
click at [57, 80] on mat-cell "[DATE] to [DATE]" at bounding box center [88, 80] width 146 height 15
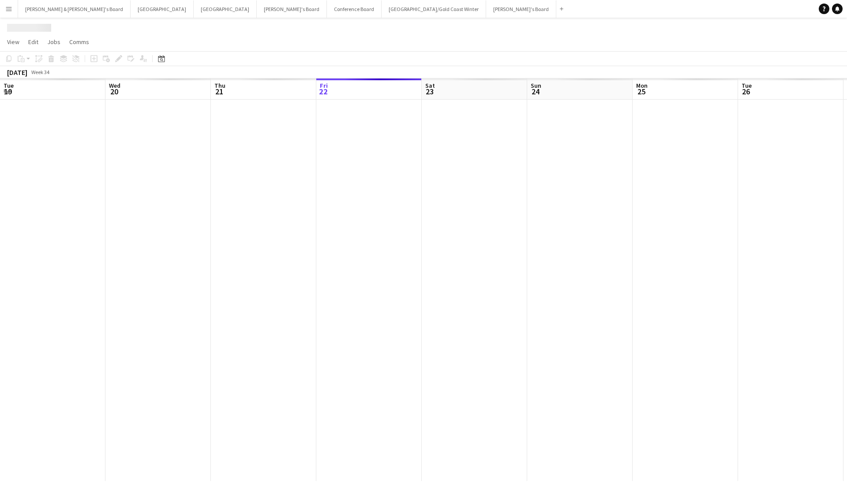
scroll to position [0, 211]
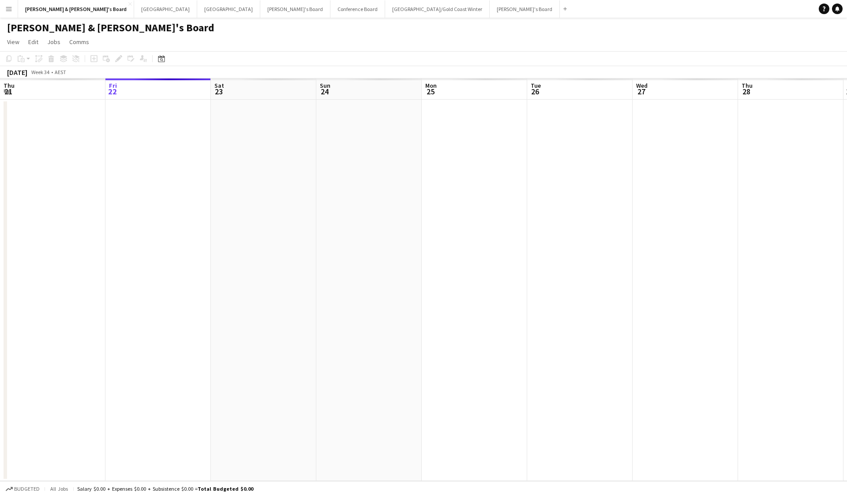
click at [12, 7] on button "Menu" at bounding box center [9, 9] width 18 height 18
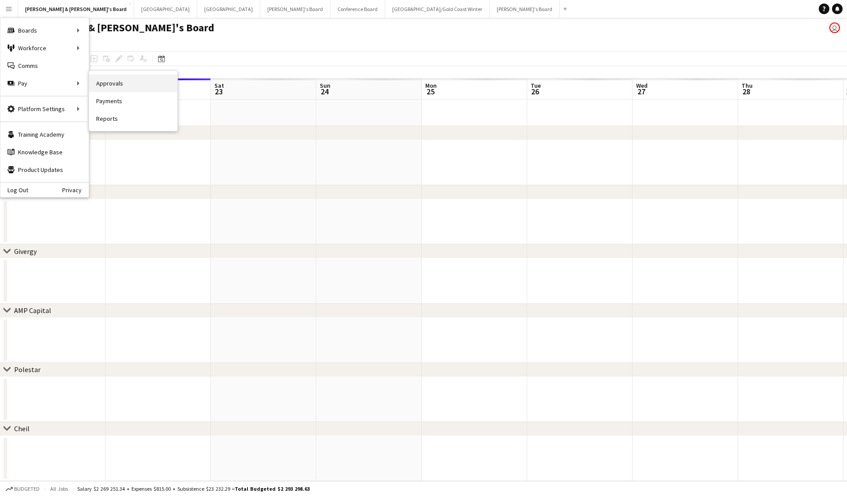
click at [105, 88] on link "Approvals" at bounding box center [133, 84] width 88 height 18
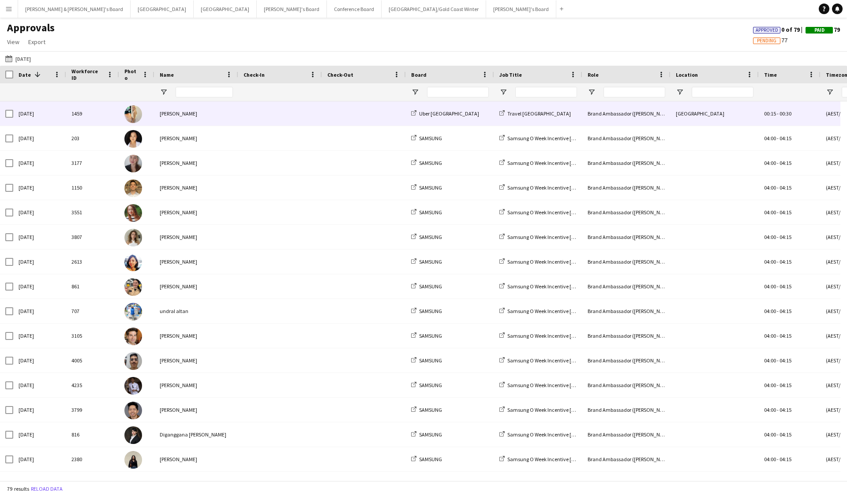
click at [383, 112] on span at bounding box center [363, 113] width 73 height 24
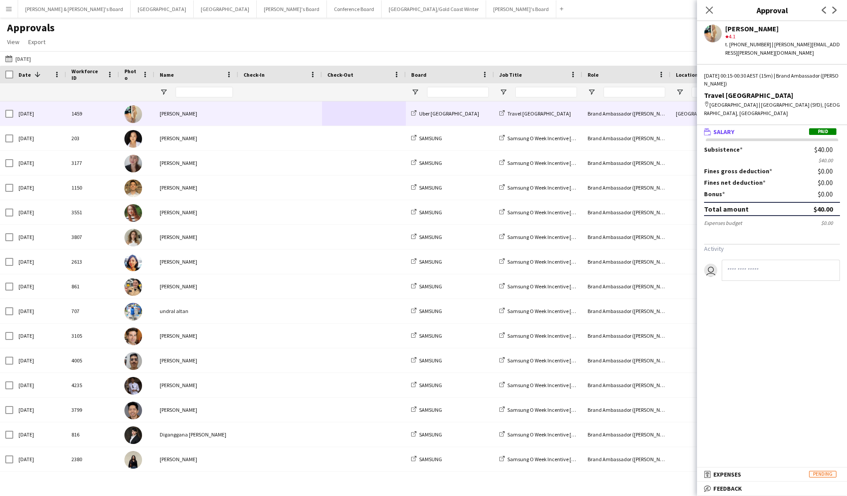
click at [583, 322] on mat-expansion-panel-header "bubble-pencil Feedback" at bounding box center [772, 488] width 150 height 13
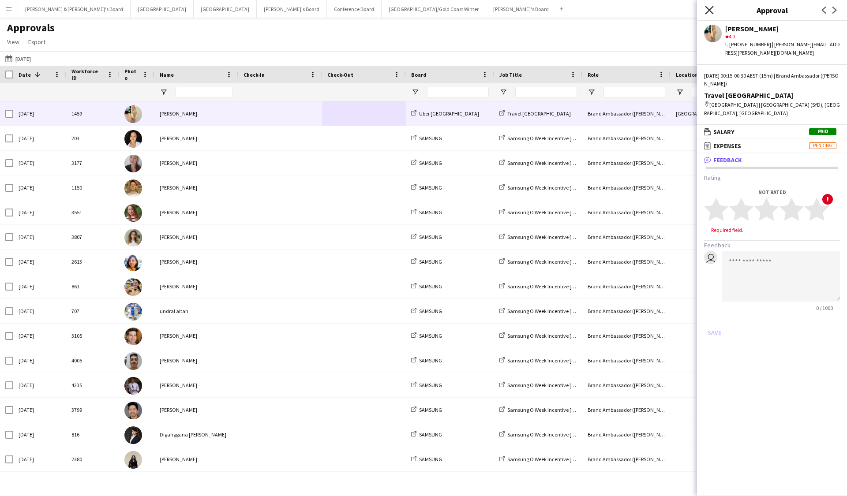
click at [583, 9] on icon "Close pop-in" at bounding box center [709, 10] width 8 height 8
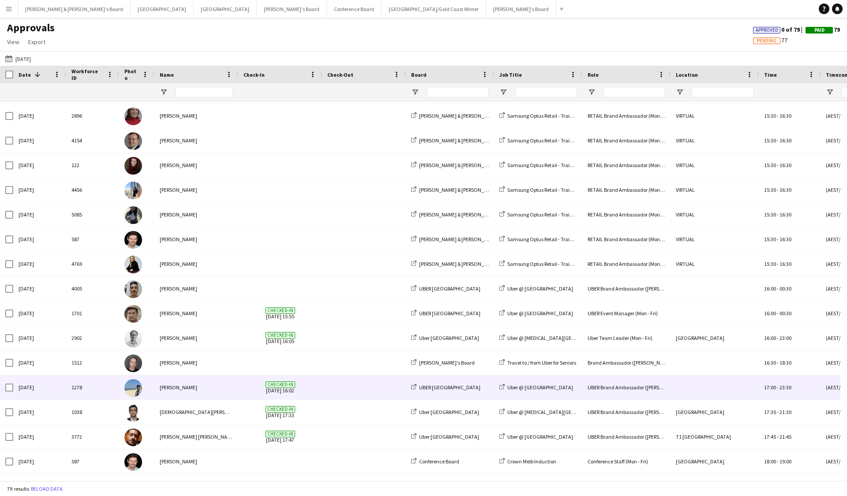
scroll to position [1130, 0]
